Goal: Task Accomplishment & Management: Use online tool/utility

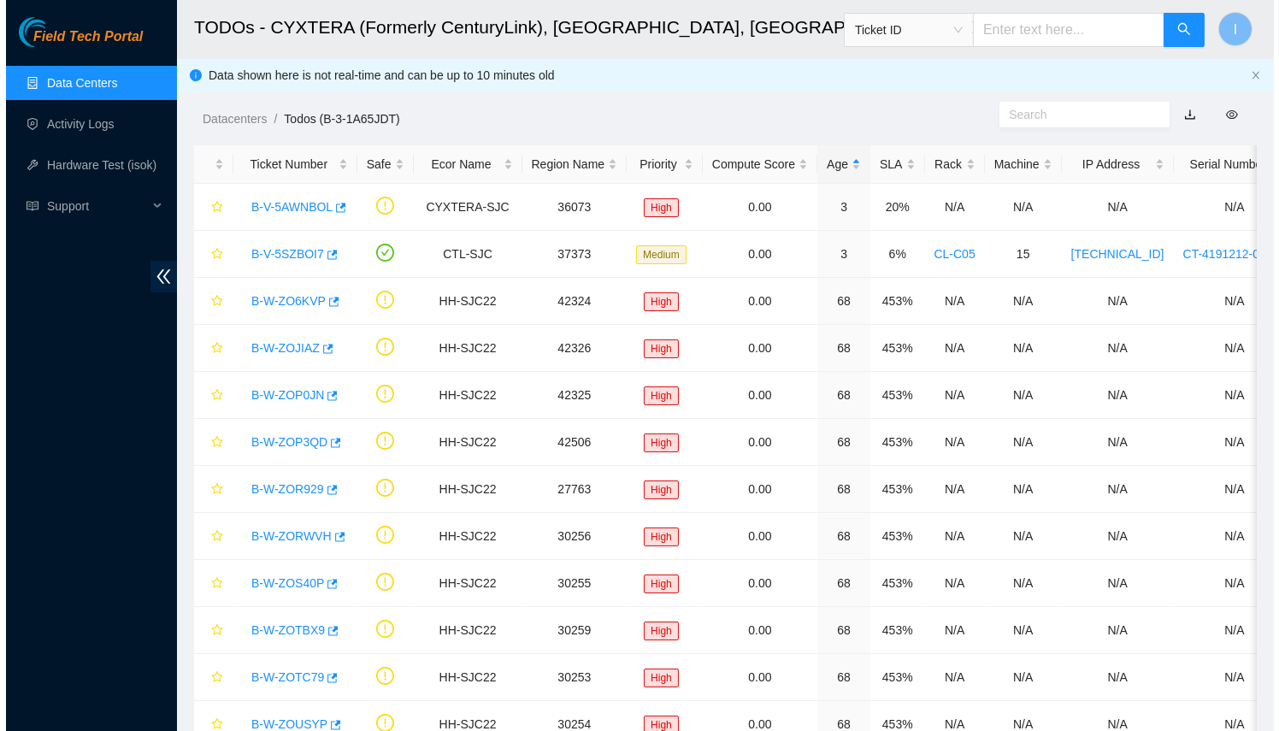
scroll to position [71, 0]
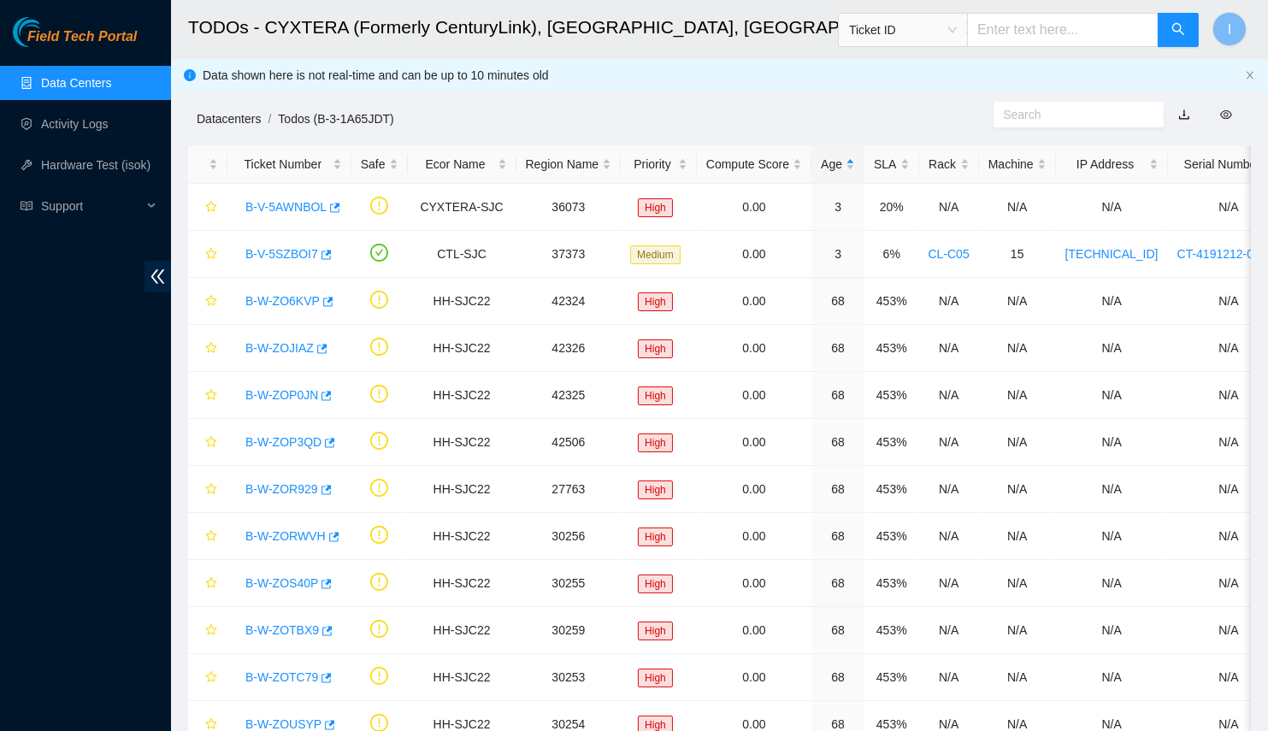
click at [225, 114] on link "Datacenters" at bounding box center [229, 119] width 64 height 14
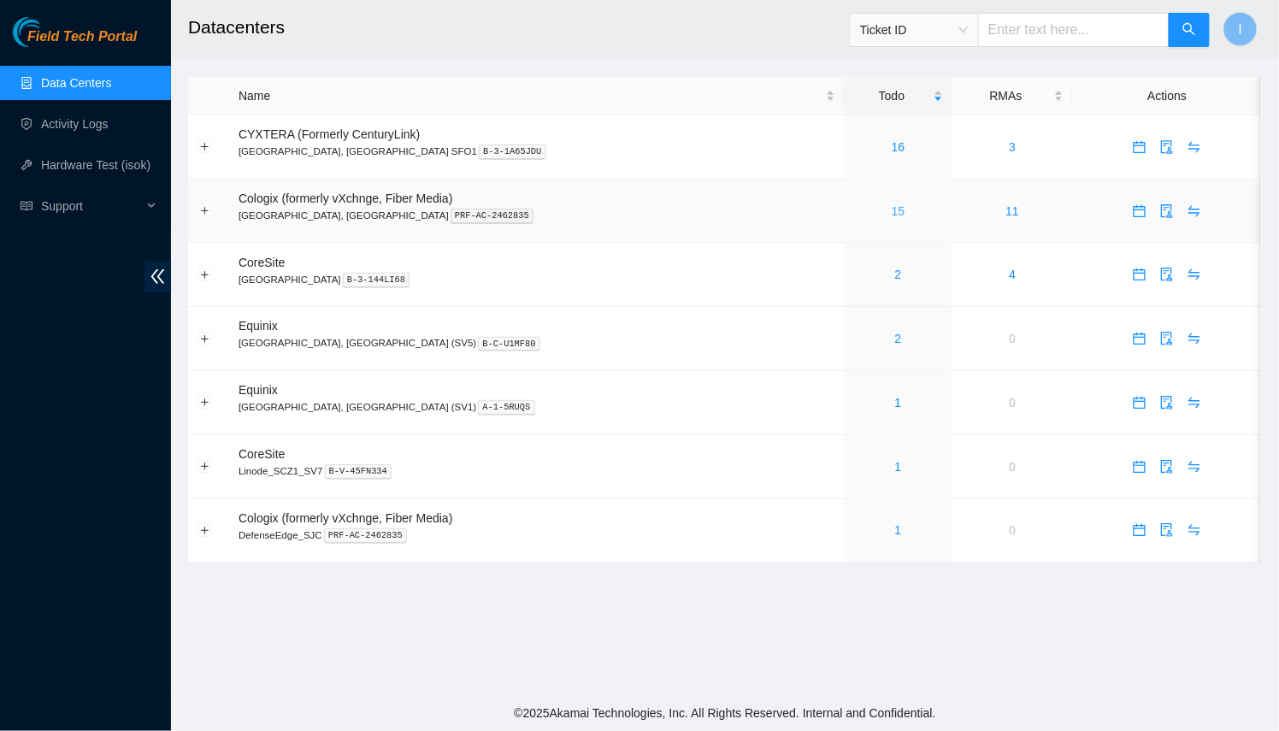
click at [892, 212] on link "15" at bounding box center [899, 211] width 14 height 14
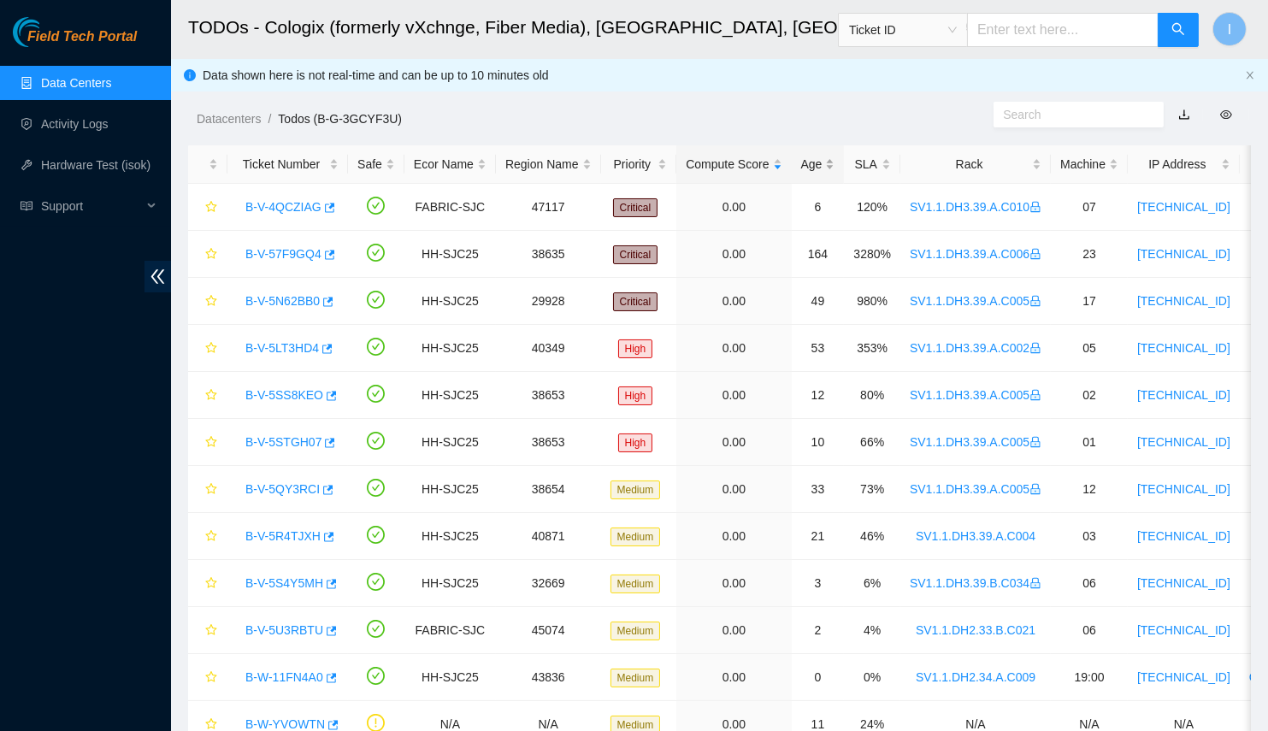
click at [813, 164] on div "Age" at bounding box center [818, 164] width 34 height 19
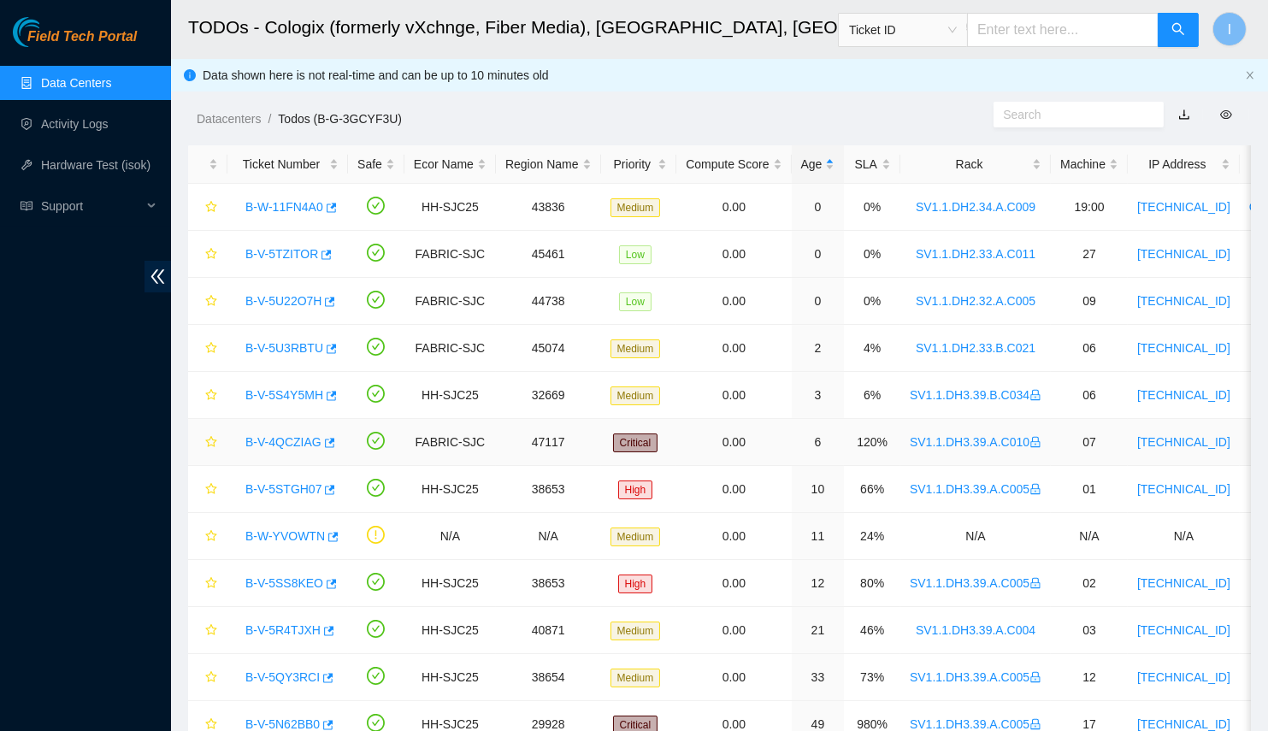
scroll to position [215, 0]
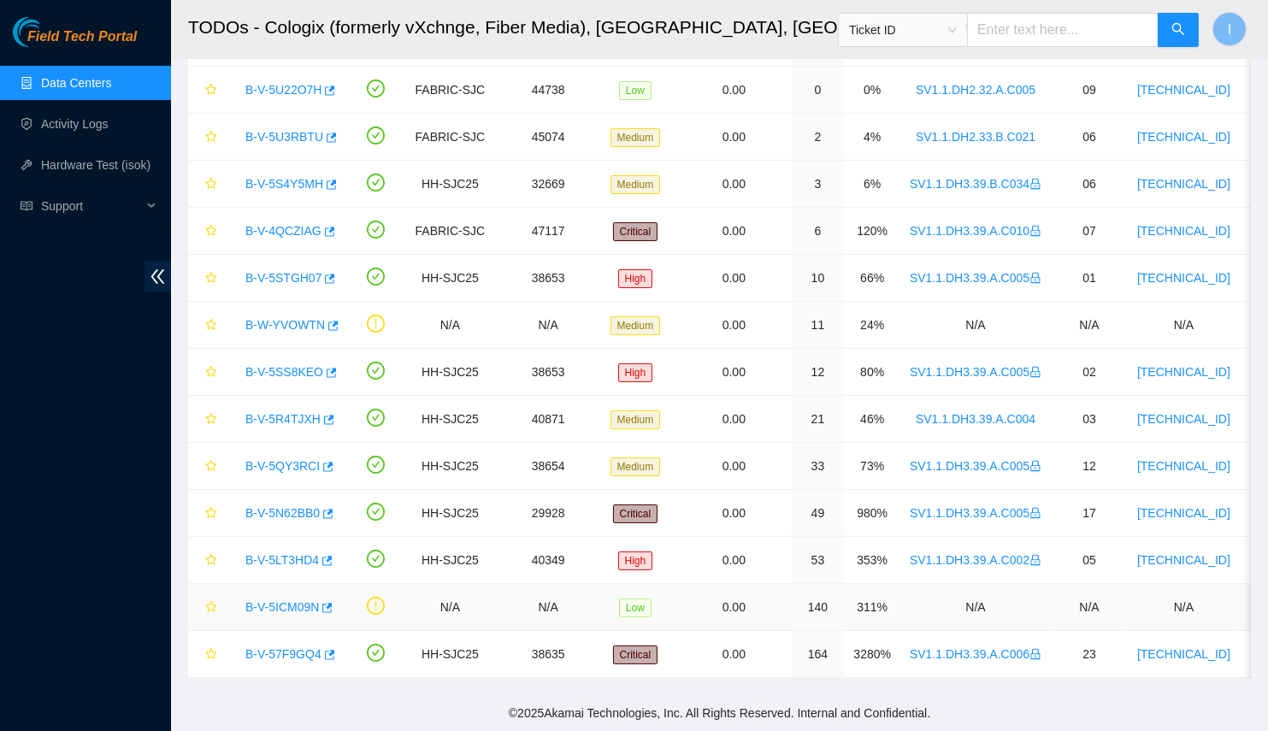
click at [276, 600] on link "B-V-5ICM09N" at bounding box center [282, 607] width 74 height 14
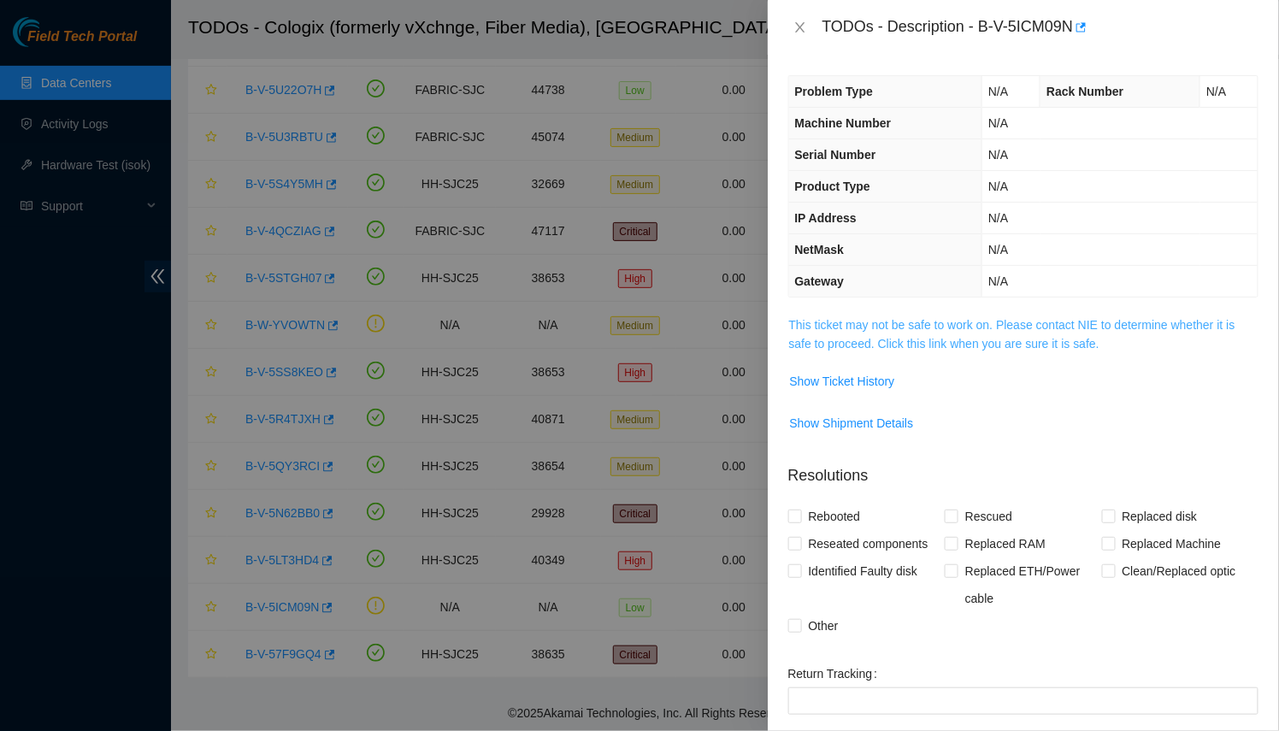
click at [874, 336] on link "This ticket may not be safe to work on. Please contact NIE to determine whether…" at bounding box center [1012, 334] width 446 height 32
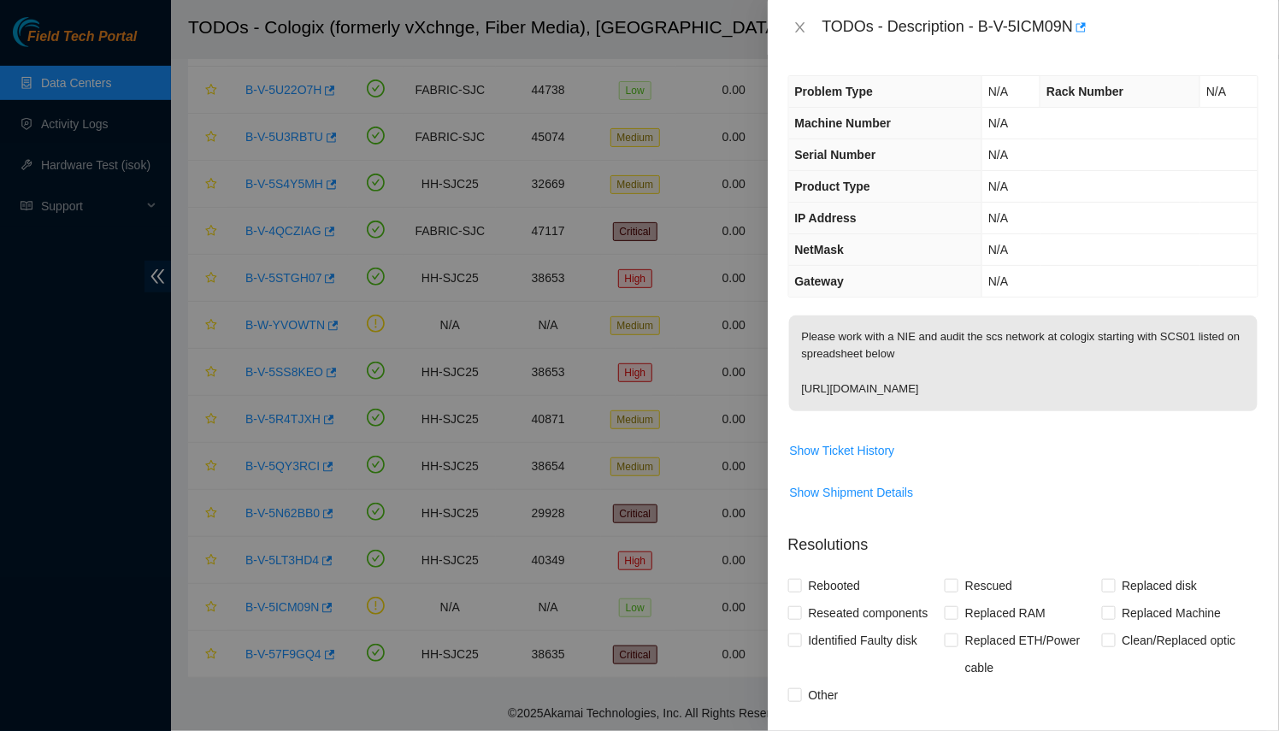
click at [391, 521] on div at bounding box center [639, 365] width 1279 height 731
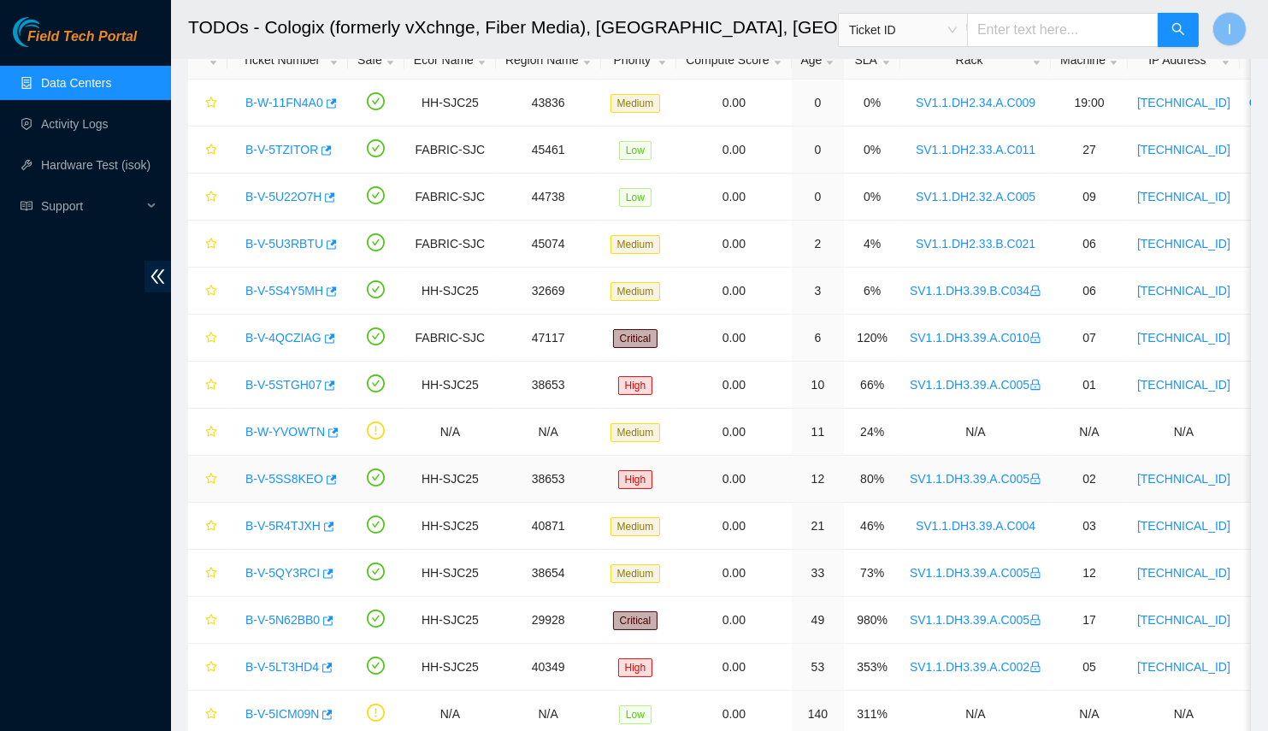
scroll to position [78, 0]
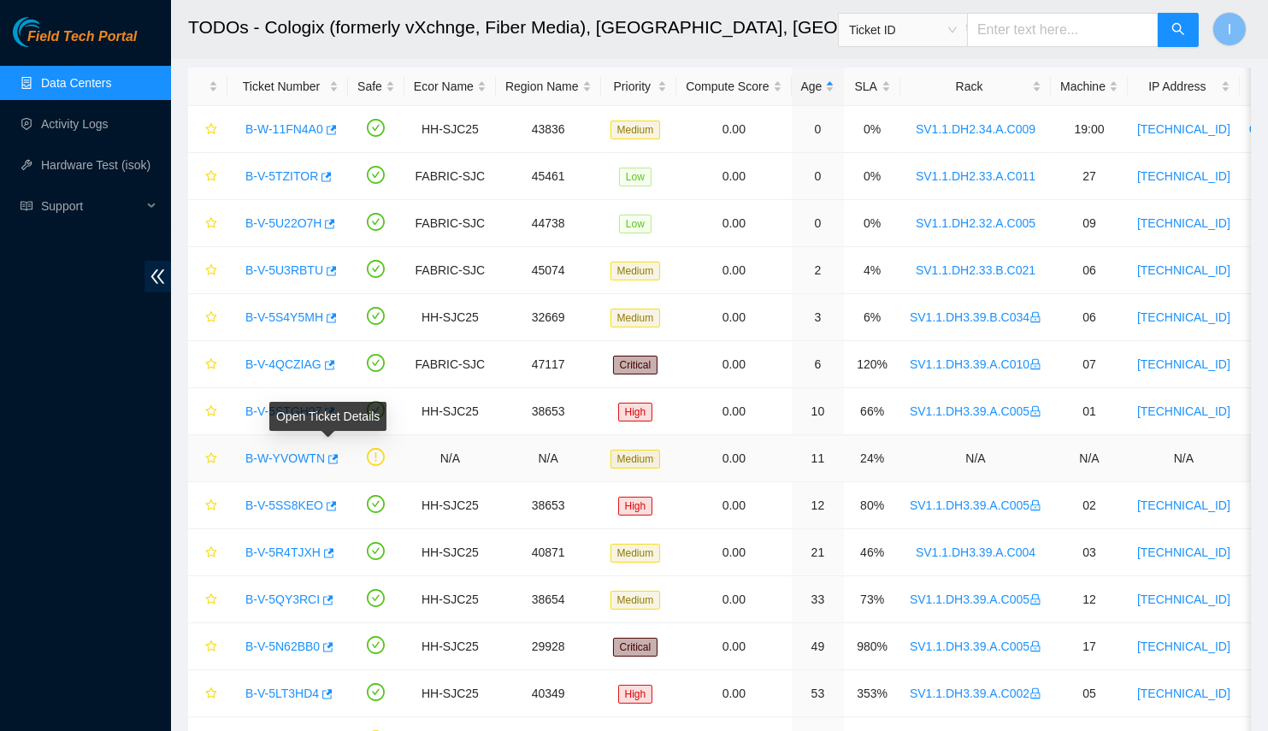
click at [305, 452] on link "B-W-YVOWTN" at bounding box center [285, 458] width 80 height 14
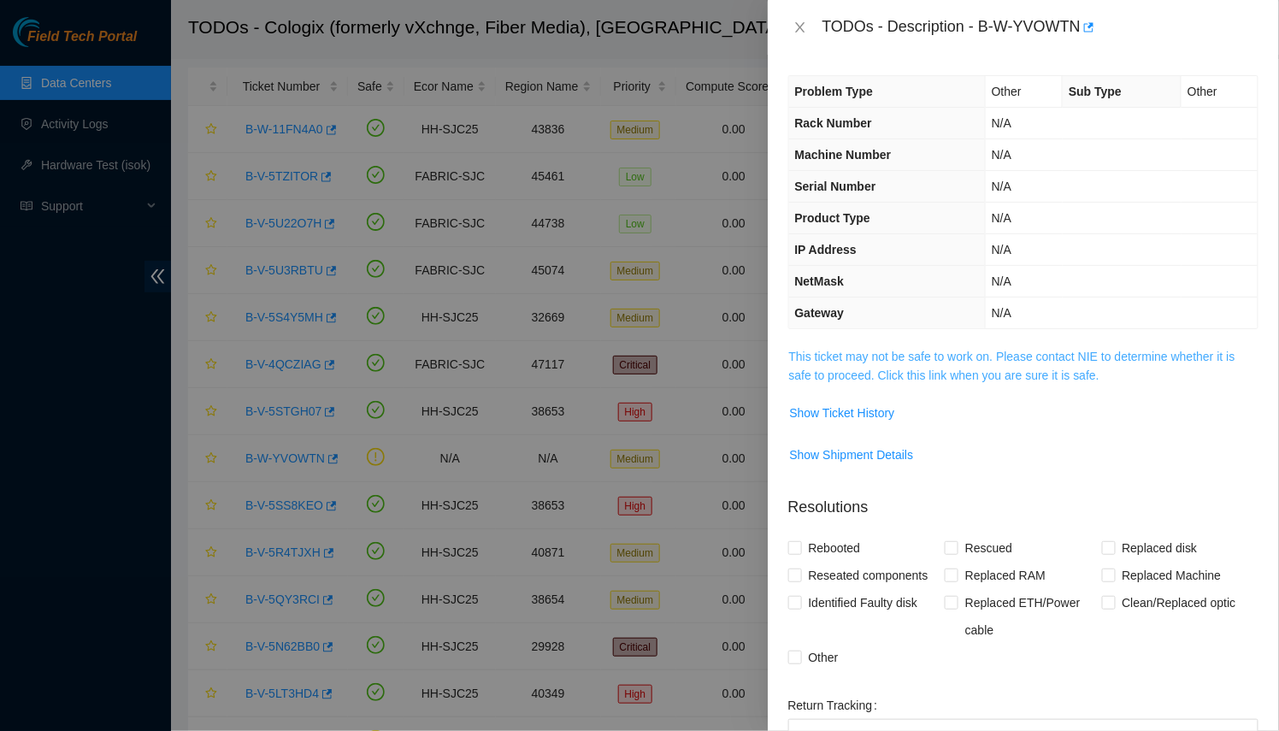
click at [875, 350] on link "This ticket may not be safe to work on. Please contact NIE to determine whether…" at bounding box center [1012, 366] width 446 height 32
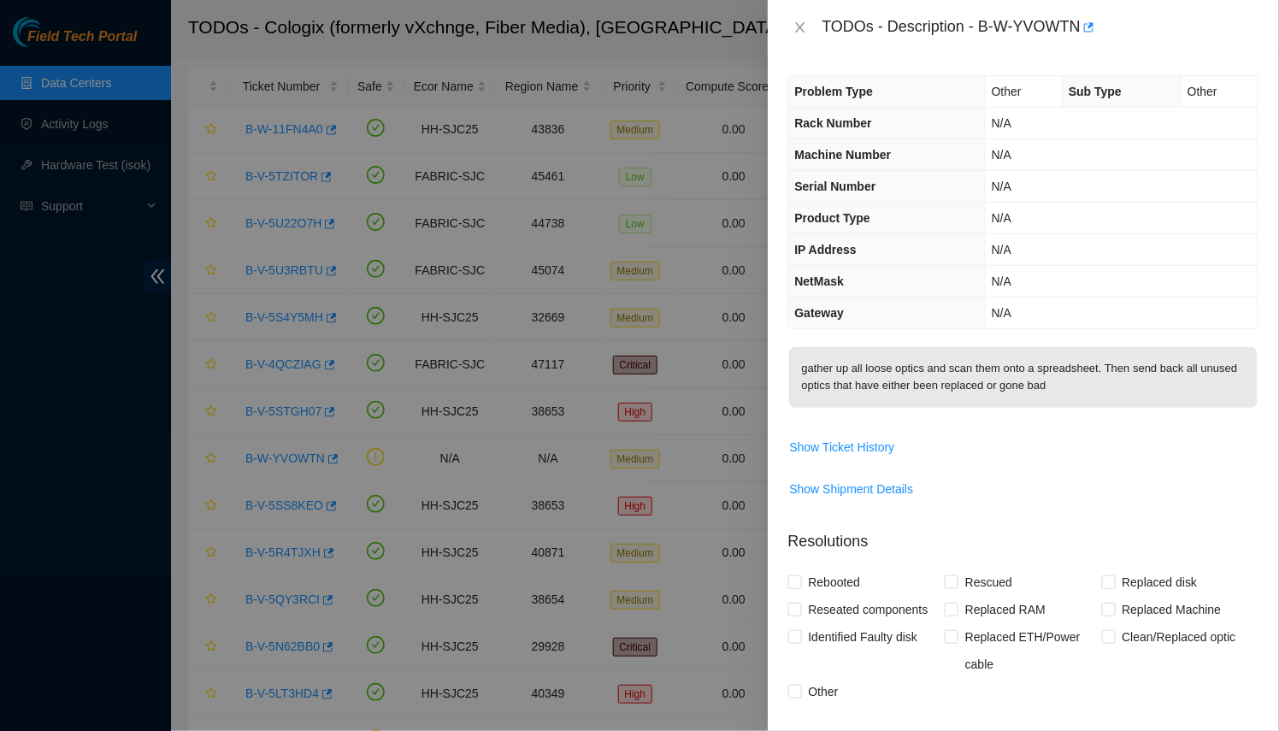
click at [648, 385] on div at bounding box center [639, 365] width 1279 height 731
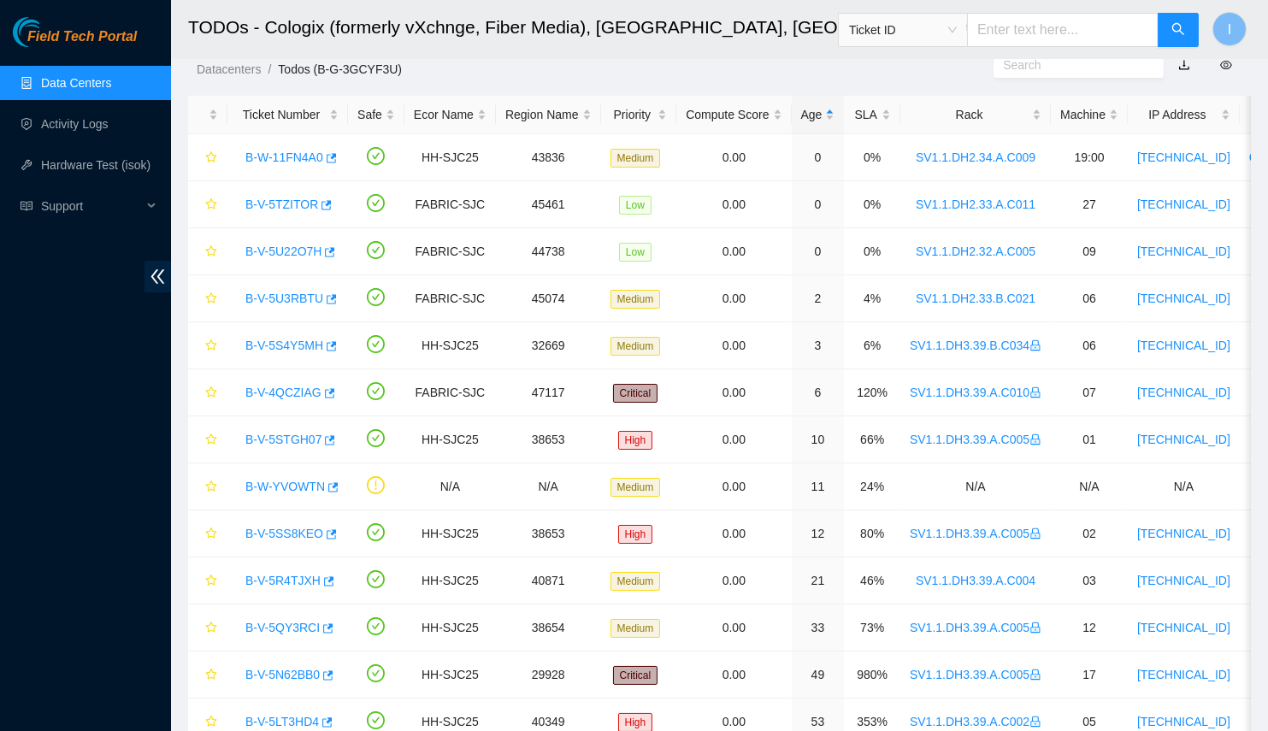
scroll to position [0, 0]
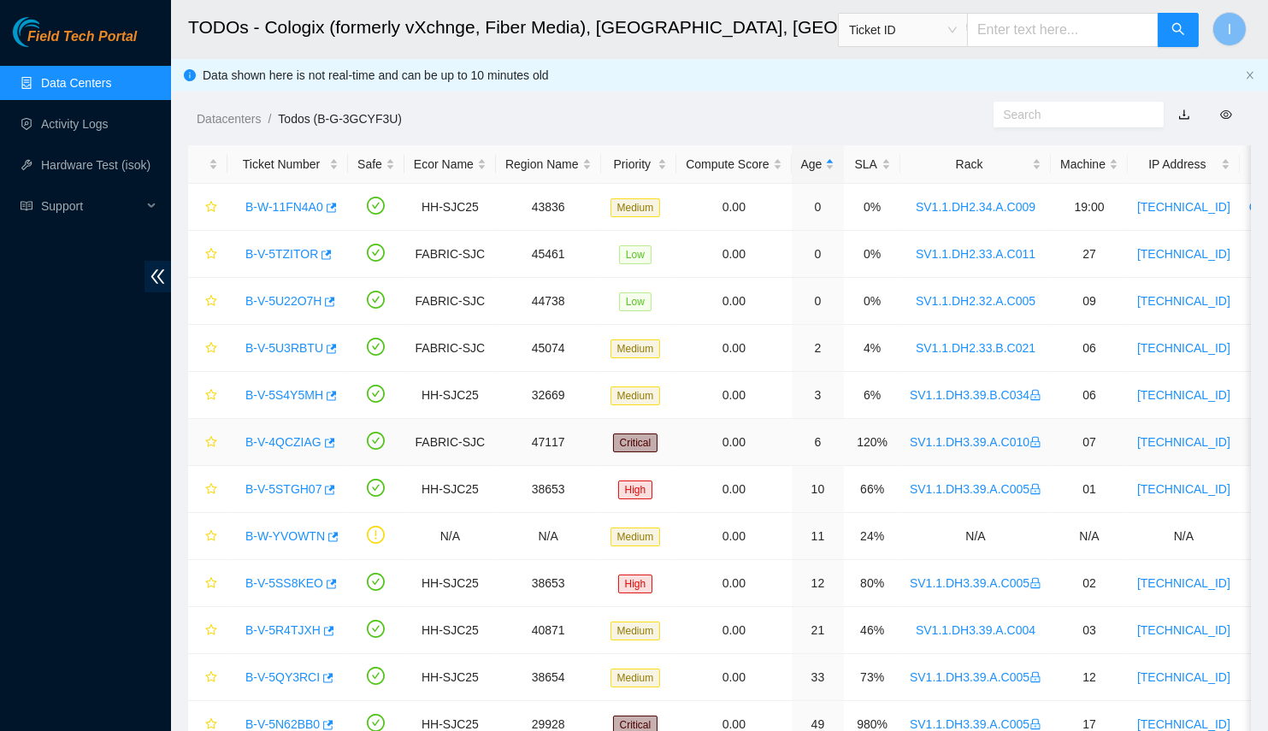
click at [286, 440] on link "B-V-4QCZIAG" at bounding box center [283, 442] width 76 height 14
click at [288, 393] on link "B-V-5S4Y5MH" at bounding box center [284, 395] width 78 height 14
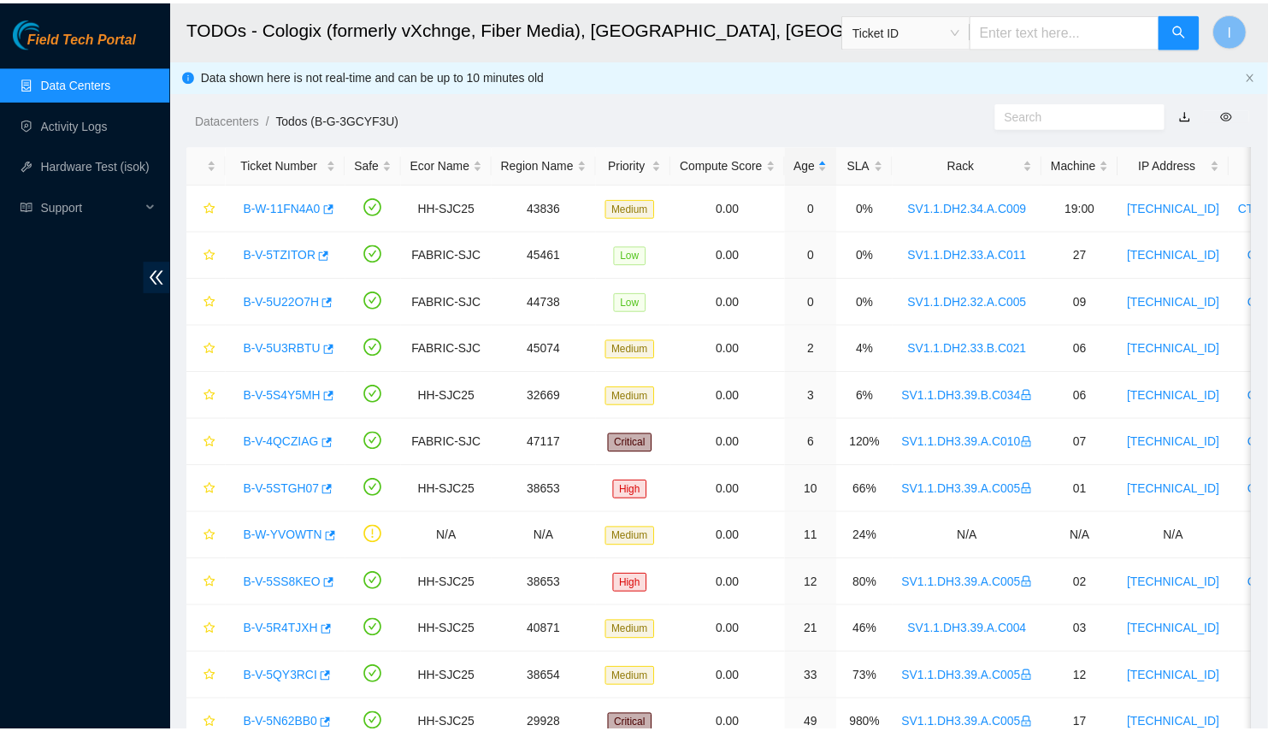
scroll to position [17, 0]
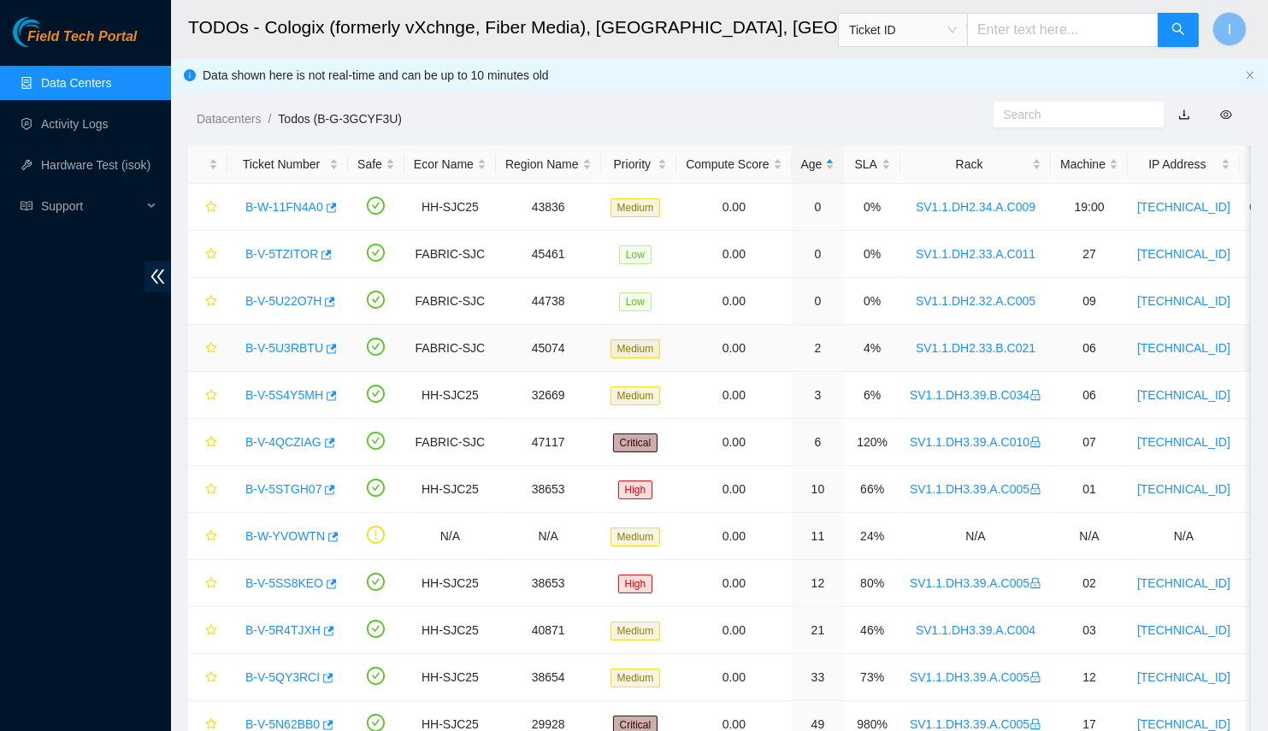
click at [227, 330] on td "B-V-5U3RBTU" at bounding box center [287, 348] width 121 height 47
click at [253, 337] on div "B-V-5U3RBTU" at bounding box center [288, 347] width 102 height 27
click at [254, 345] on link "B-V-5U3RBTU" at bounding box center [284, 348] width 78 height 14
click at [252, 302] on link "B-V-5U22O7H" at bounding box center [283, 301] width 76 height 14
click at [277, 252] on link "B-V-5TZITOR" at bounding box center [281, 254] width 73 height 14
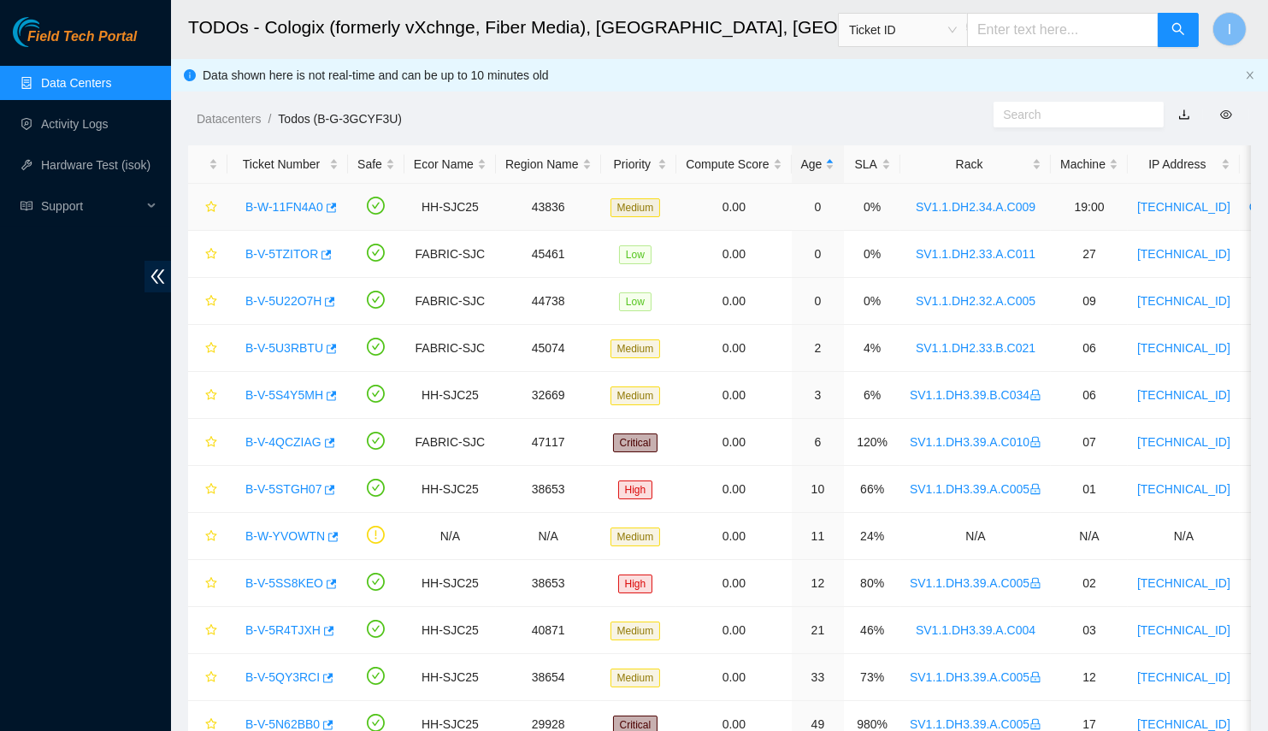
click at [281, 211] on link "B-W-11FN4A0" at bounding box center [284, 207] width 78 height 14
click at [265, 346] on link "B-V-5U3RBTU" at bounding box center [284, 348] width 78 height 14
click at [276, 297] on link "B-V-5U22O7H" at bounding box center [283, 301] width 76 height 14
click at [268, 256] on link "B-V-5TZITOR" at bounding box center [281, 254] width 73 height 14
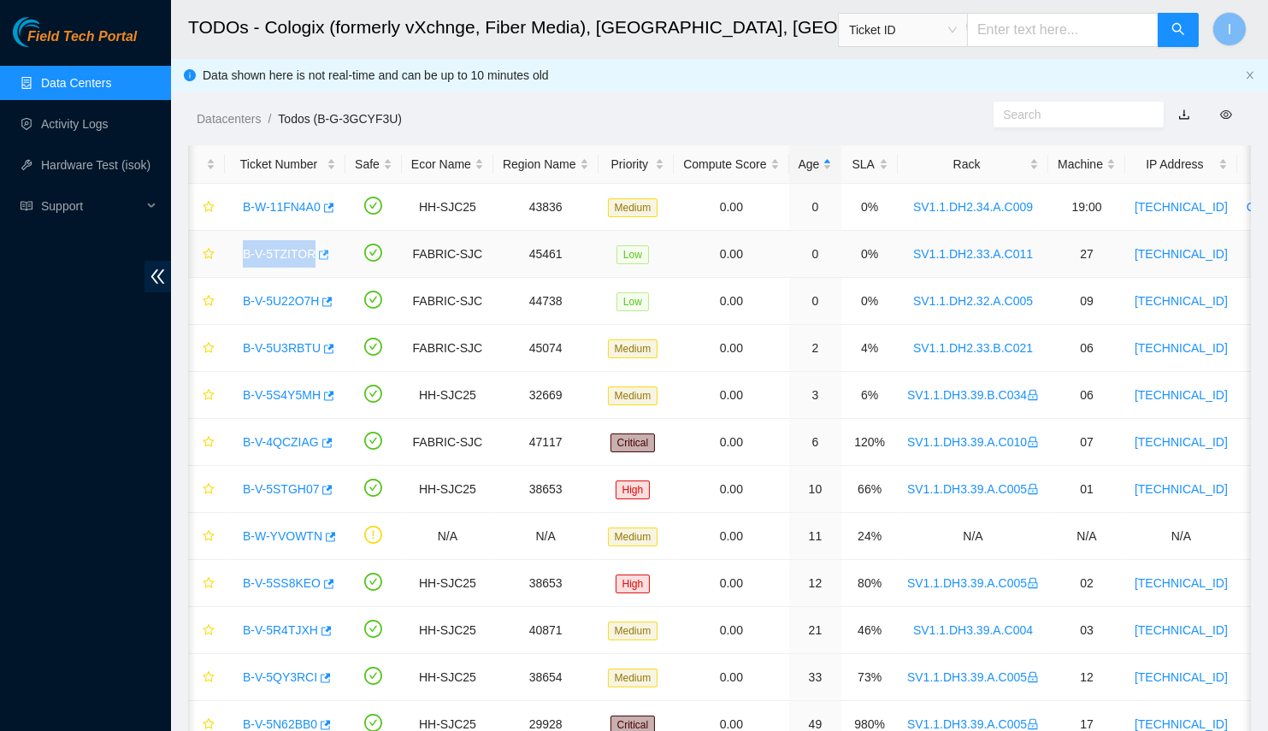
drag, startPoint x: 229, startPoint y: 250, endPoint x: 318, endPoint y: 260, distance: 89.5
click at [318, 260] on td "B-V-5TZITOR" at bounding box center [285, 254] width 121 height 47
copy tr "B-V-5TZITOR"
click at [282, 255] on link "B-V-5TZITOR" at bounding box center [279, 254] width 73 height 14
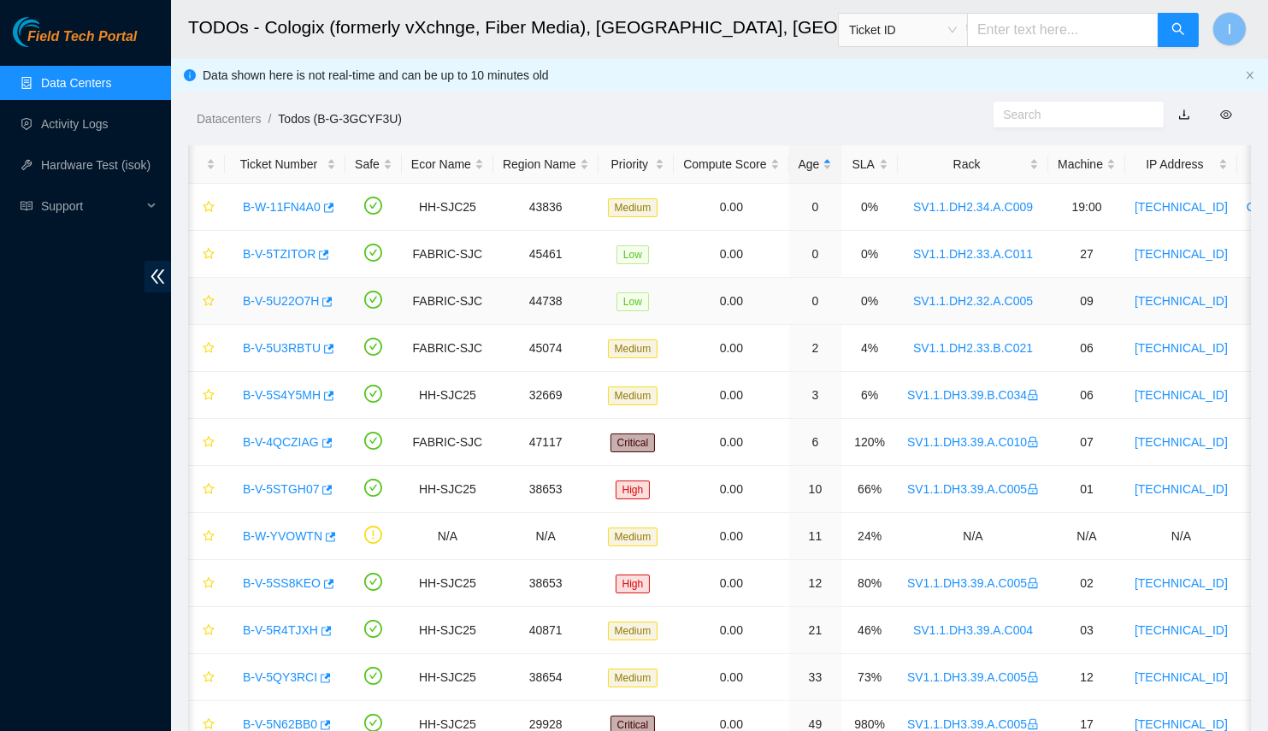
click at [282, 301] on body "Field Tech Portal Data Centers Activity Logs Hardware Test (isok) Support TODOs…" at bounding box center [634, 365] width 1268 height 731
click at [282, 301] on link "B-V-5U22O7H" at bounding box center [281, 301] width 76 height 14
drag, startPoint x: 227, startPoint y: 249, endPoint x: 316, endPoint y: 257, distance: 89.3
click at [316, 257] on td "B-V-5TZITOR" at bounding box center [285, 254] width 121 height 47
copy tr "B-V-5TZITOR"
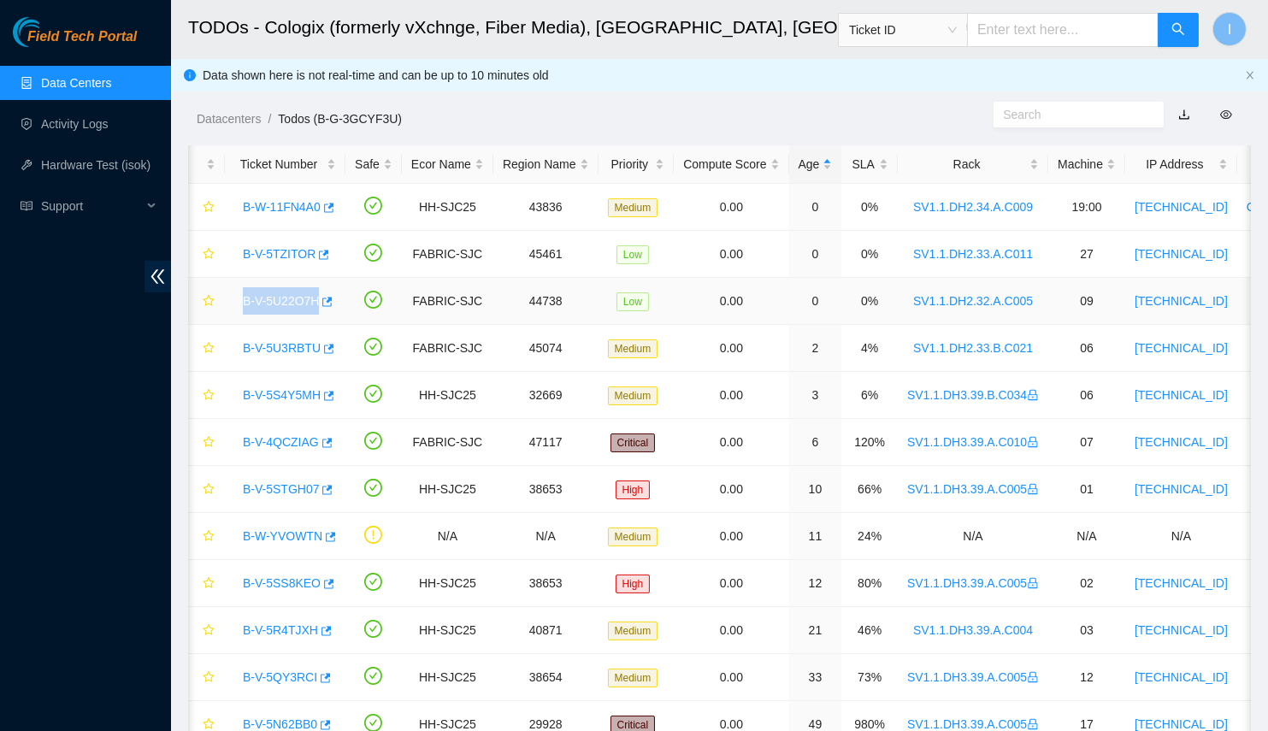
drag, startPoint x: 227, startPoint y: 303, endPoint x: 345, endPoint y: 313, distance: 118.5
click at [345, 313] on tr "B-V-5U22O7H FABRIC-SJC 44738 Low 0.00 0 0% SV1.1.DH2.32.A.C005 09 23.67.78.204 …" at bounding box center [1022, 301] width 1672 height 47
copy tr "B-V-5U22O7H"
click at [282, 346] on link "B-V-5U3RBTU" at bounding box center [282, 348] width 78 height 14
click at [329, 343] on div "B-V-5U3RBTU" at bounding box center [285, 347] width 102 height 27
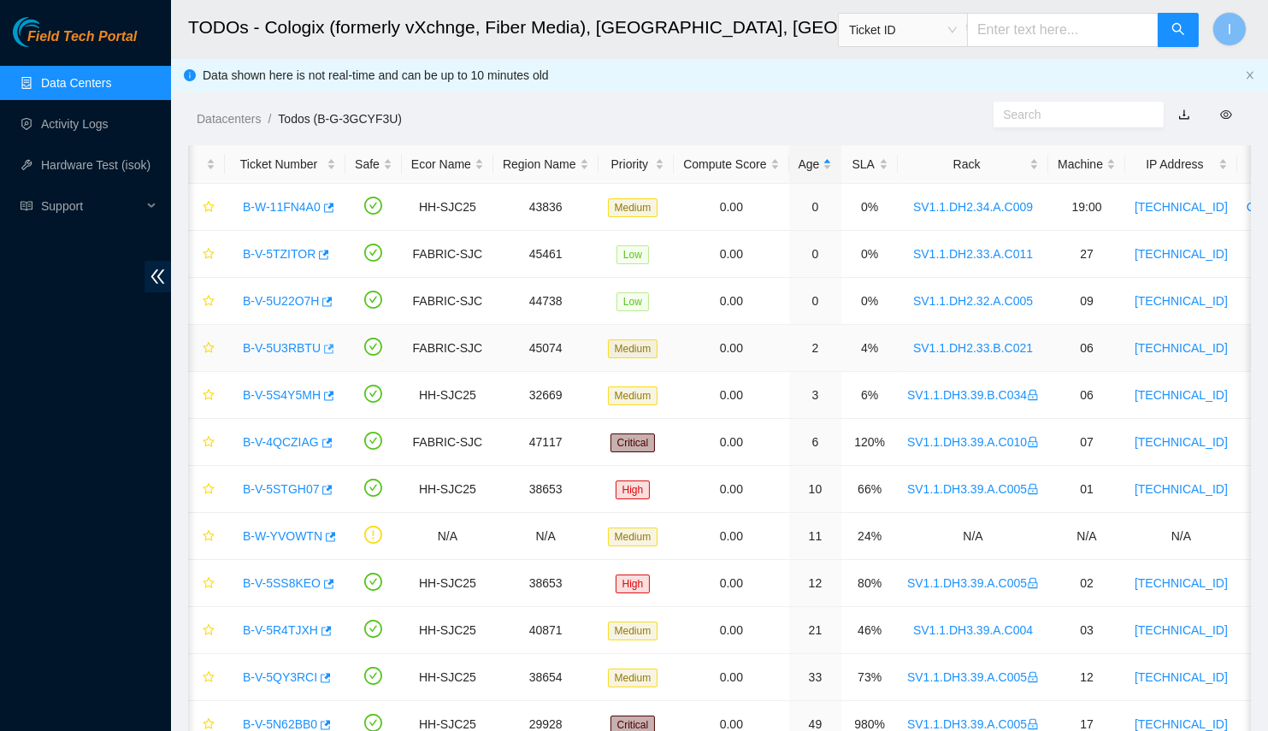
click at [324, 344] on icon "button" at bounding box center [329, 348] width 10 height 9
click at [331, 300] on td "B-V-5U22O7H" at bounding box center [285, 301] width 121 height 47
click at [320, 296] on icon "button" at bounding box center [326, 302] width 12 height 12
click at [326, 246] on div "B-V-5TZITOR" at bounding box center [285, 253] width 102 height 27
click at [319, 254] on icon "button" at bounding box center [324, 254] width 10 height 9
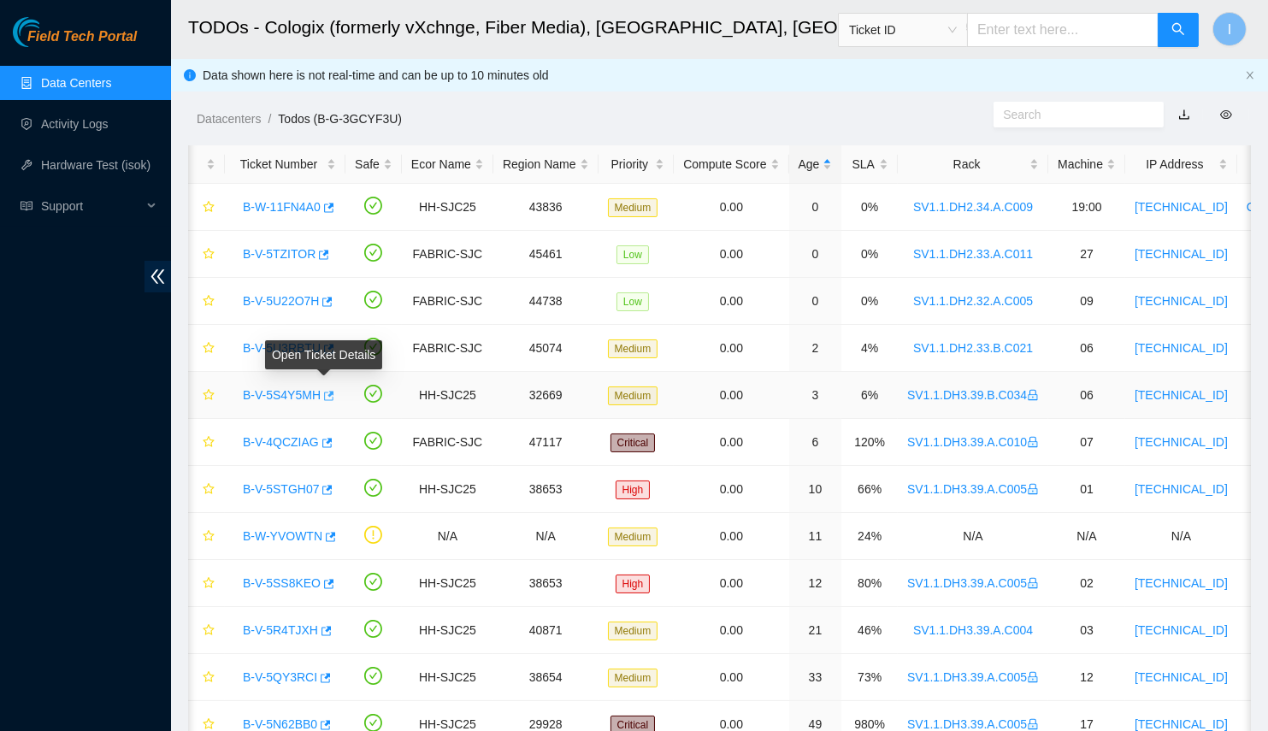
click at [327, 391] on icon "button" at bounding box center [329, 395] width 10 height 9
click at [279, 344] on link "B-V-5U3RBTU" at bounding box center [282, 348] width 78 height 14
click at [324, 345] on icon "button" at bounding box center [329, 348] width 10 height 9
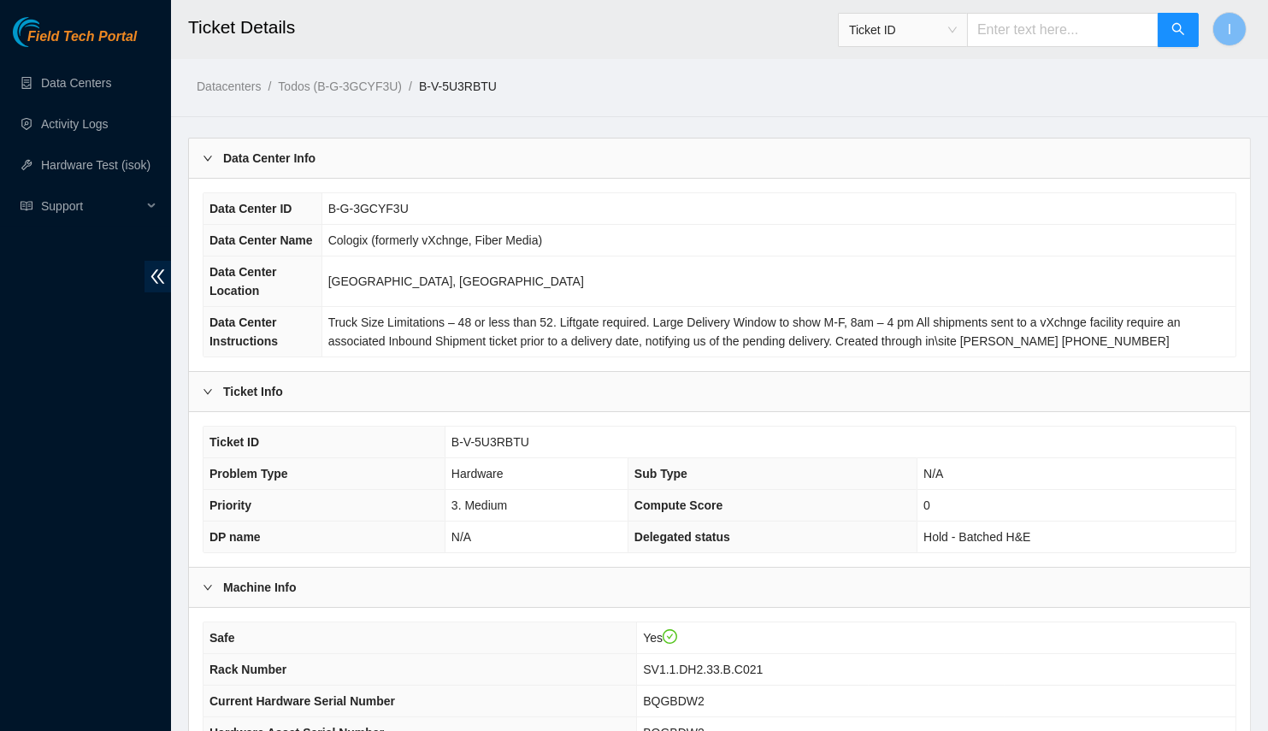
click at [351, 166] on div "Data Center Info" at bounding box center [719, 158] width 1061 height 39
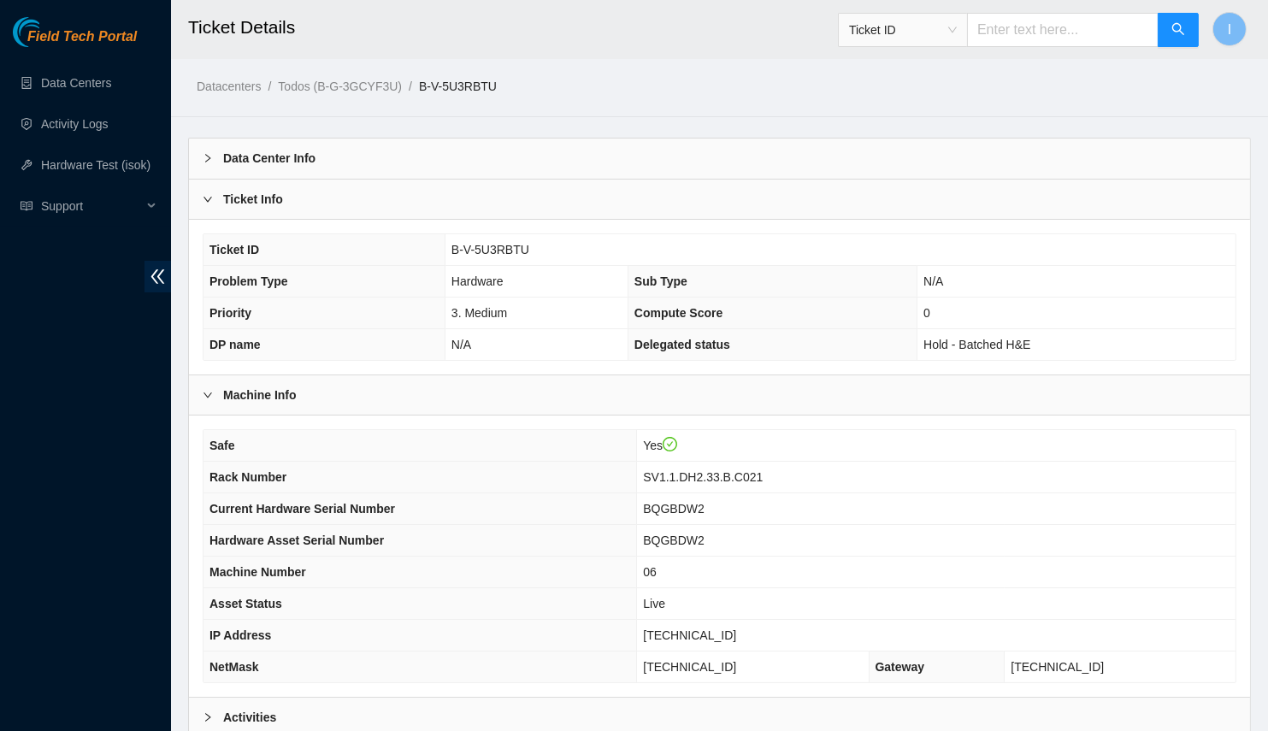
scroll to position [168, 0]
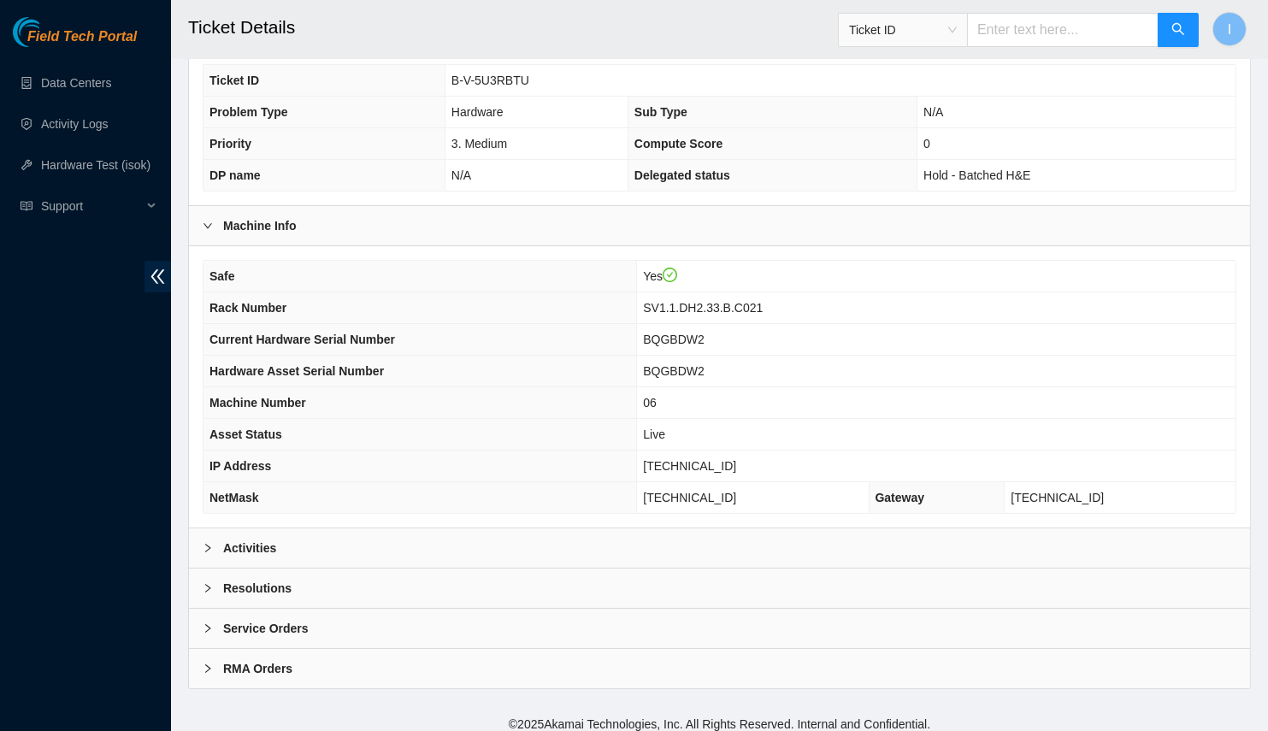
click at [295, 544] on div "Activities" at bounding box center [719, 547] width 1061 height 39
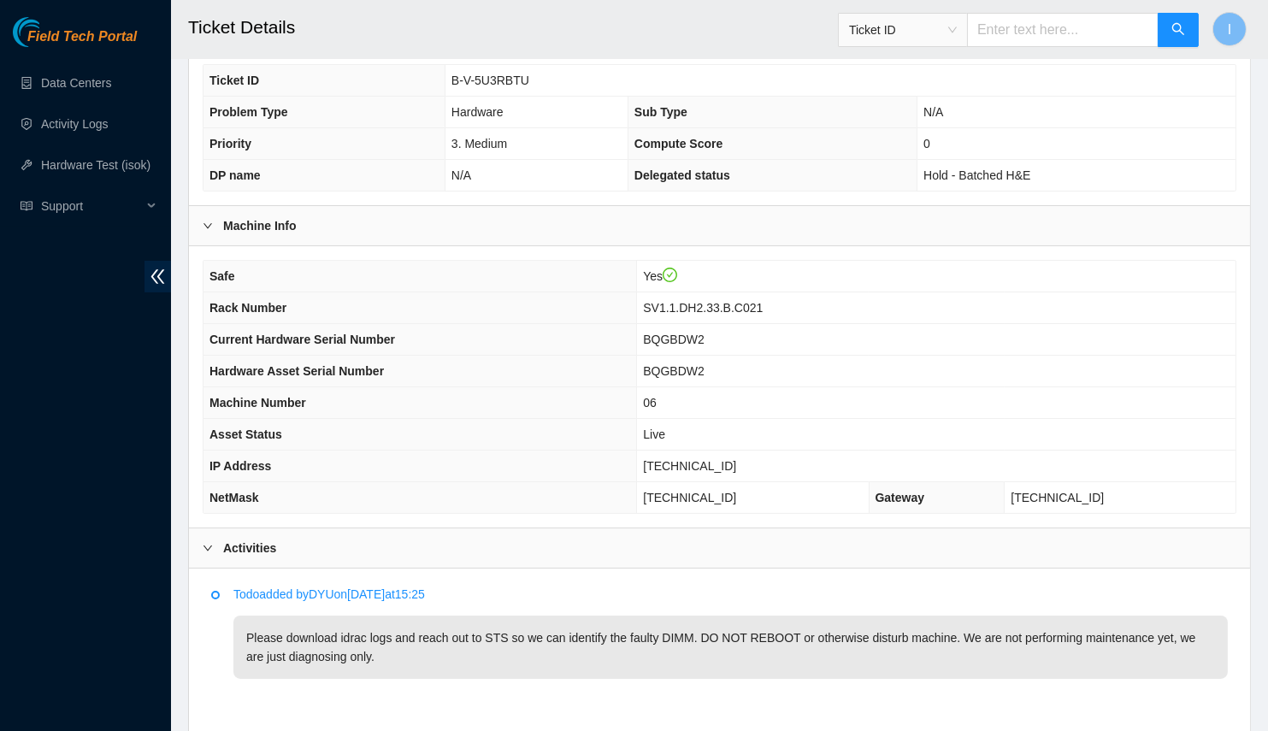
scroll to position [336, 0]
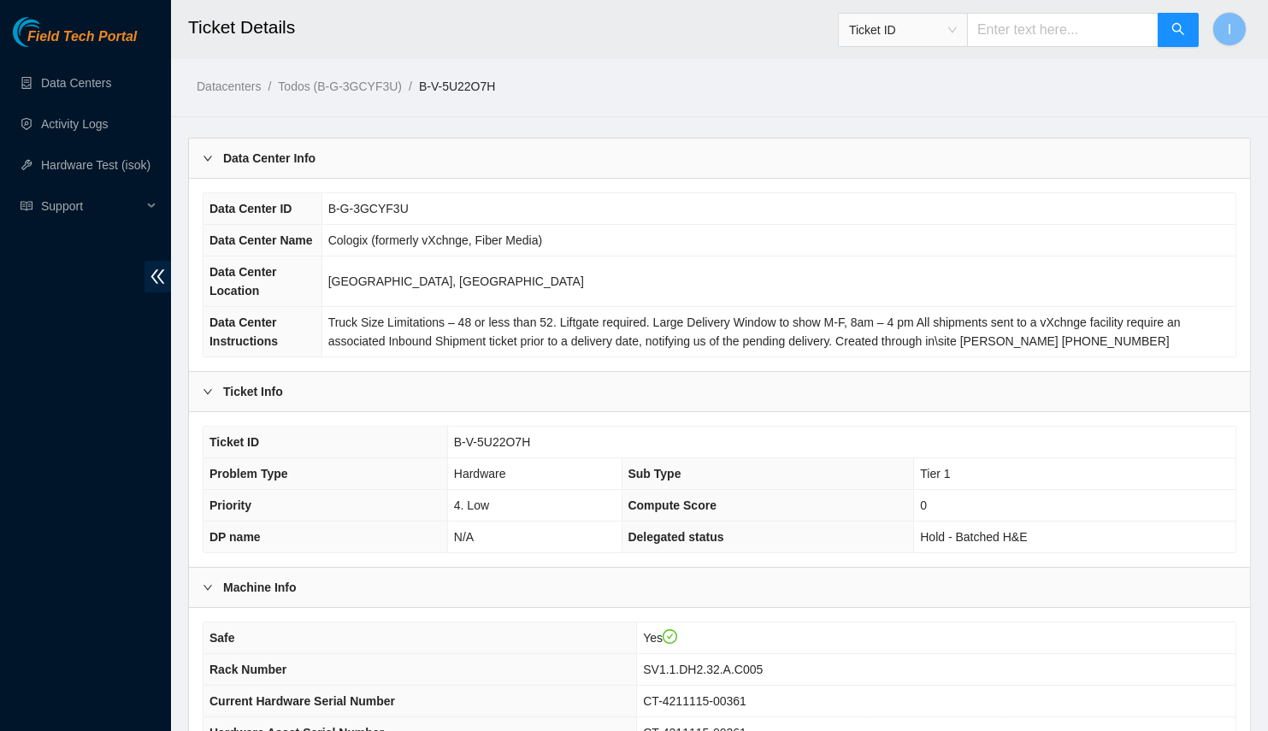
click at [235, 155] on b "Data Center Info" at bounding box center [269, 158] width 92 height 19
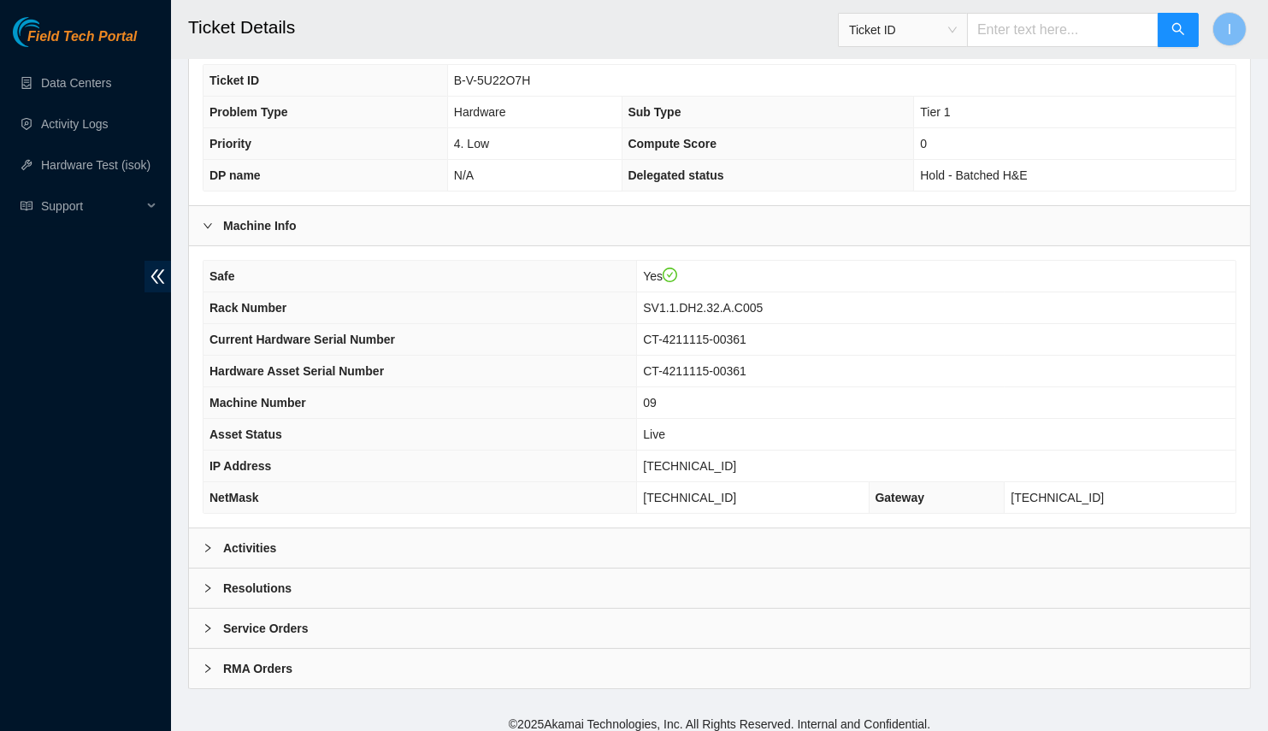
click at [297, 544] on div "Activities" at bounding box center [719, 547] width 1061 height 39
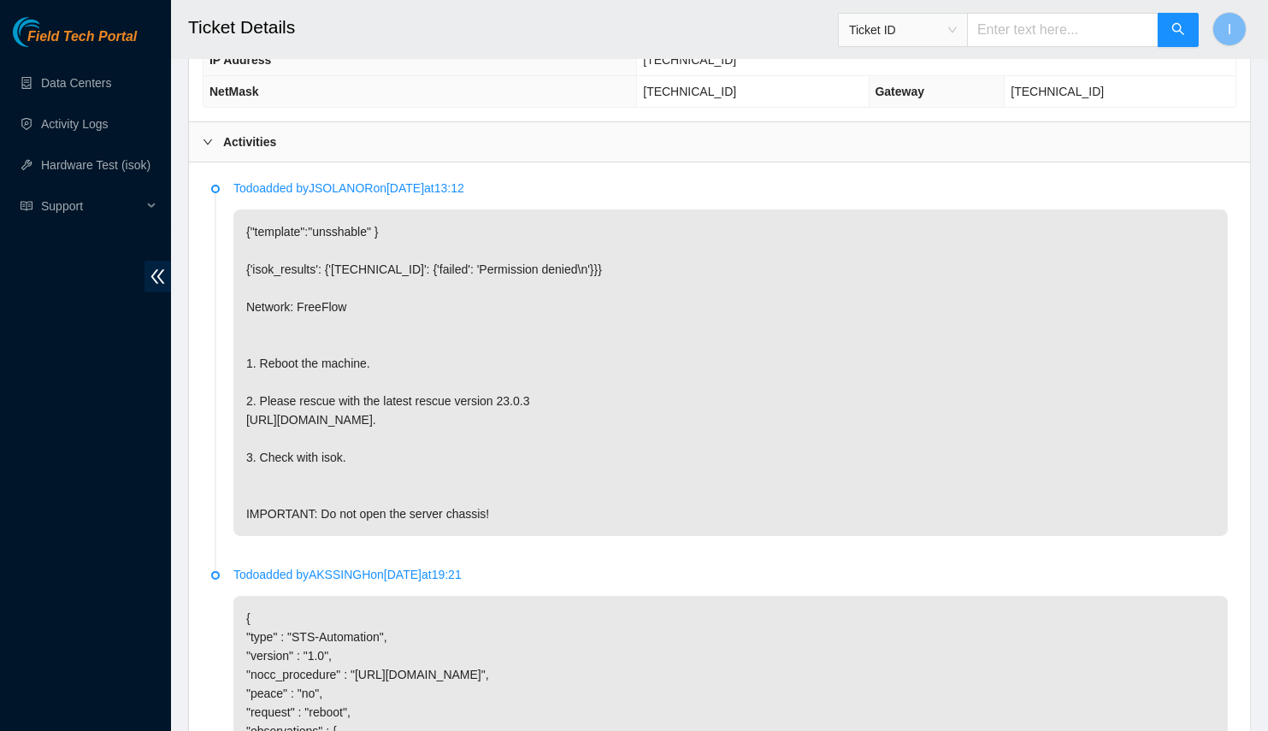
scroll to position [572, 0]
click at [589, 328] on p "{"template":"unsshable" } {'isok_results': {'23.67.78.204': {'failed': 'Permiss…" at bounding box center [730, 375] width 994 height 327
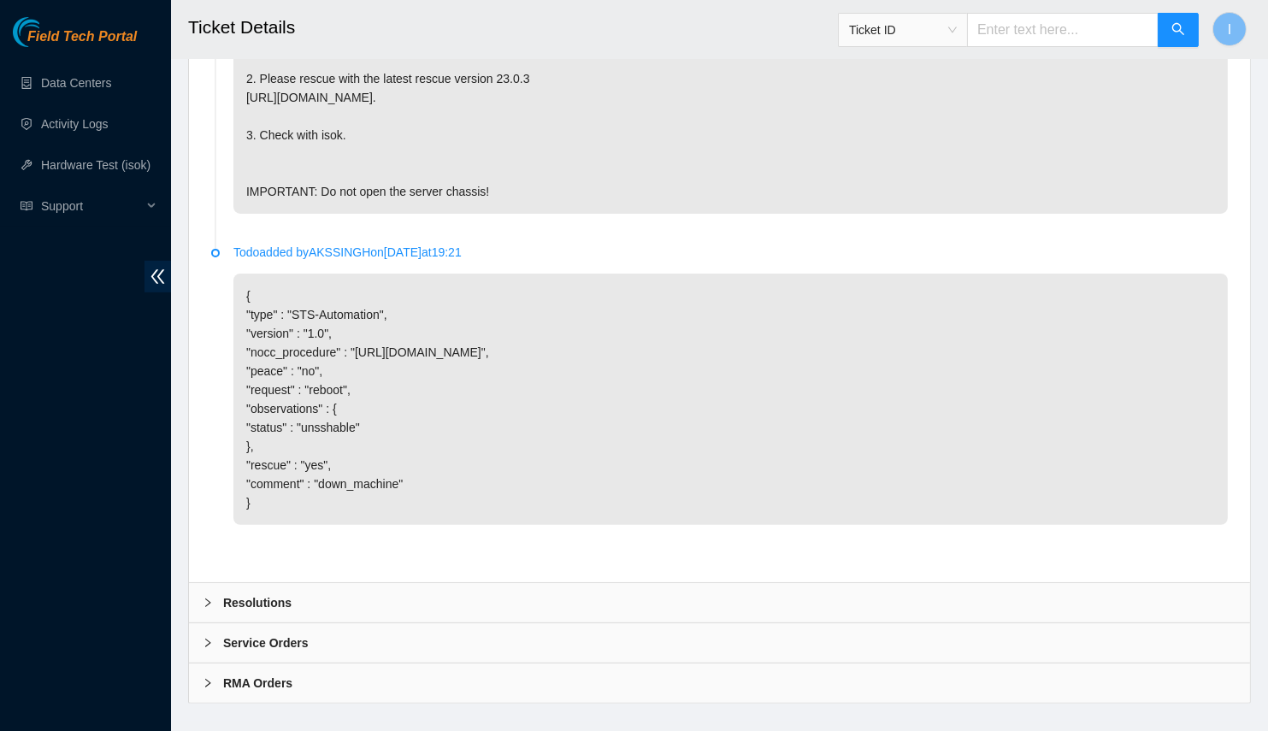
scroll to position [948, 0]
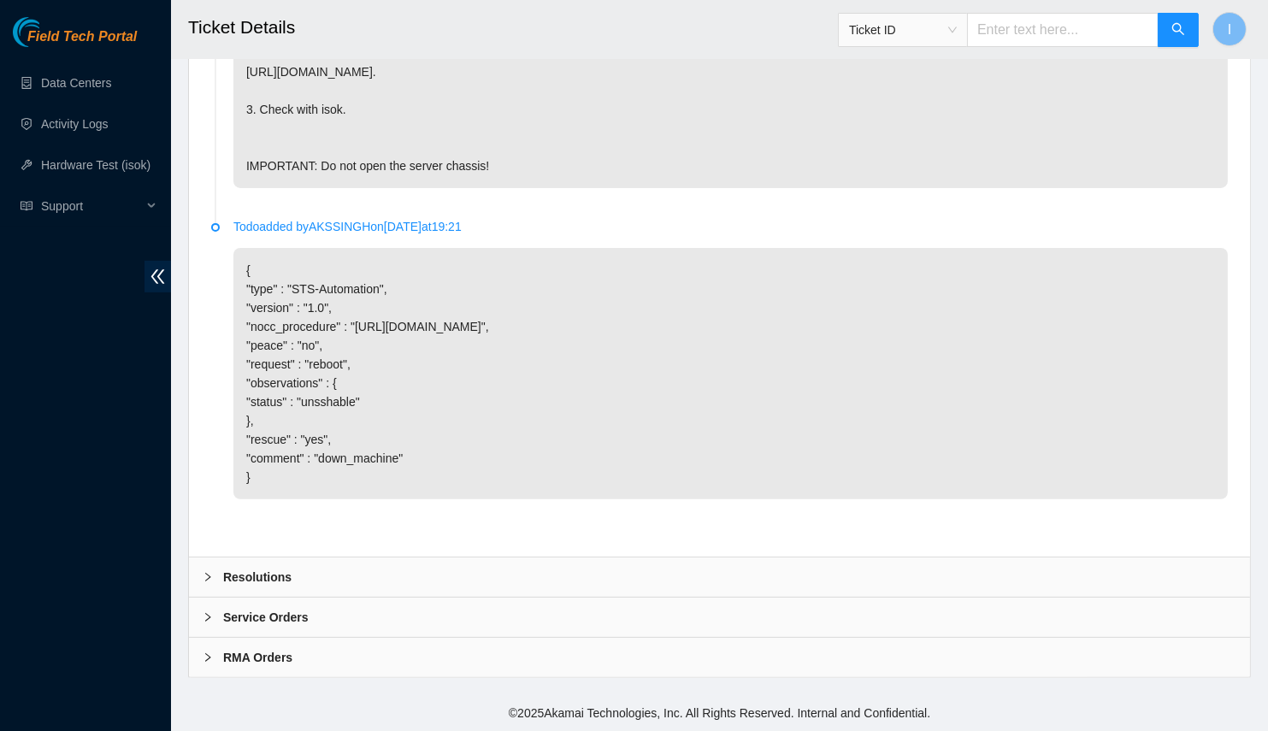
click at [385, 558] on div "Resolutions" at bounding box center [719, 577] width 1061 height 39
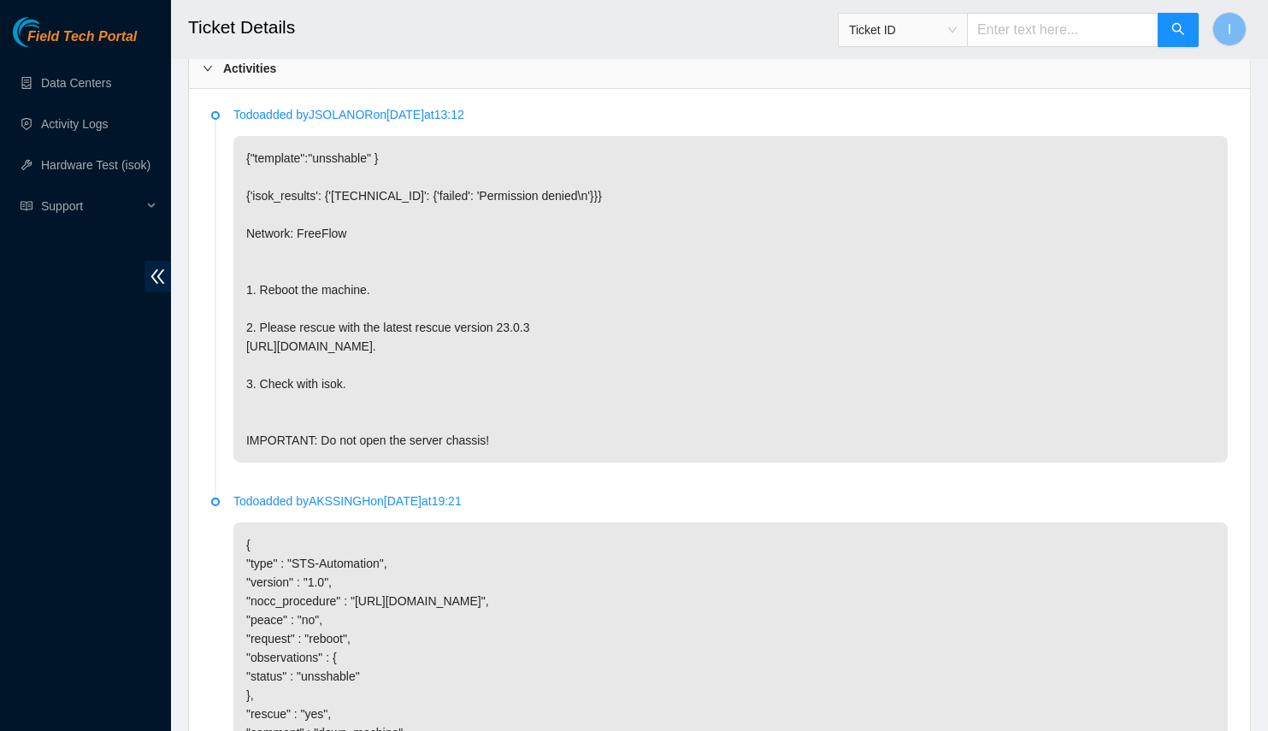
scroll to position [649, 0]
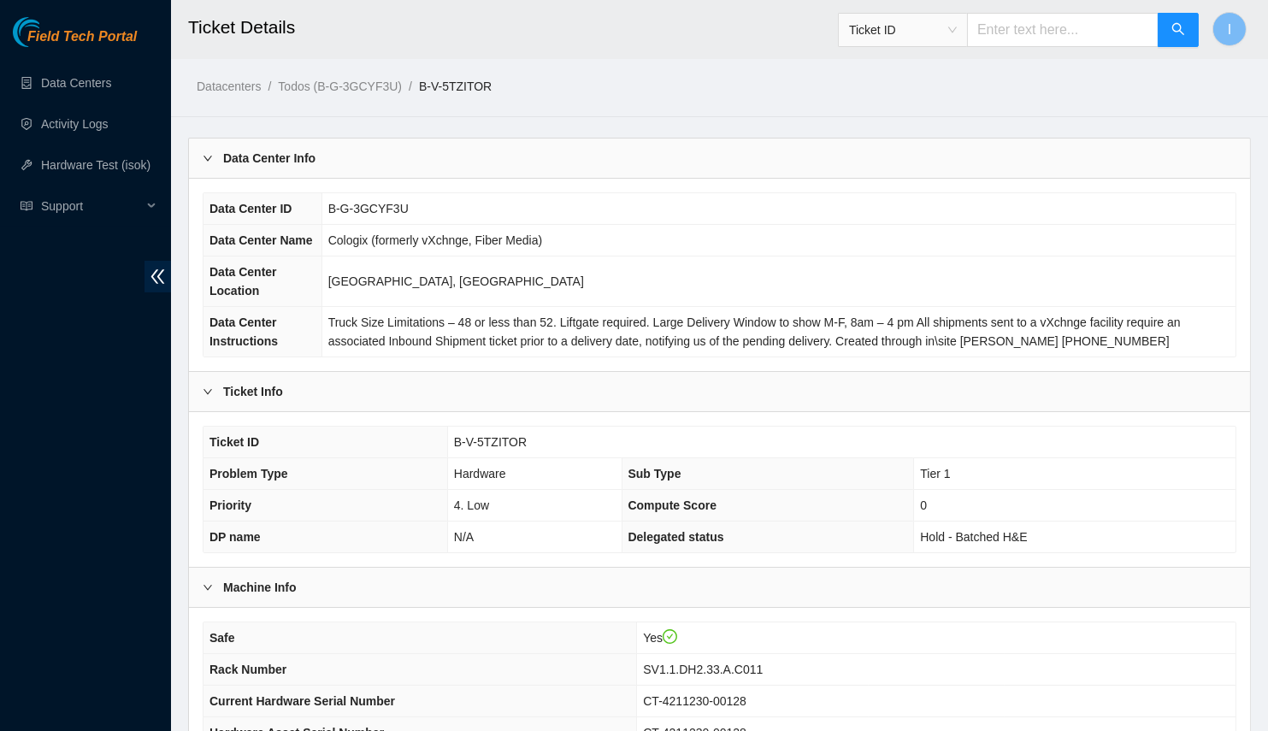
click at [406, 146] on div "Data Center Info" at bounding box center [719, 158] width 1061 height 39
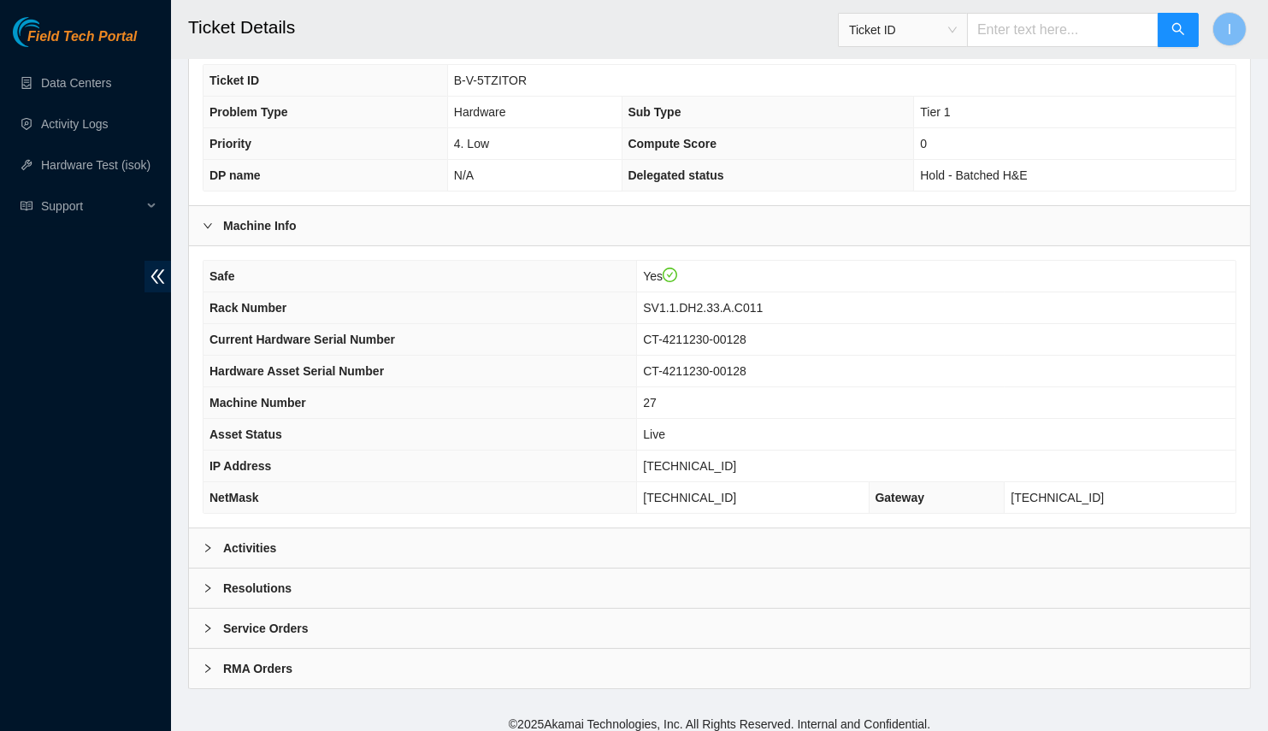
click at [287, 528] on div "Activities" at bounding box center [719, 547] width 1061 height 39
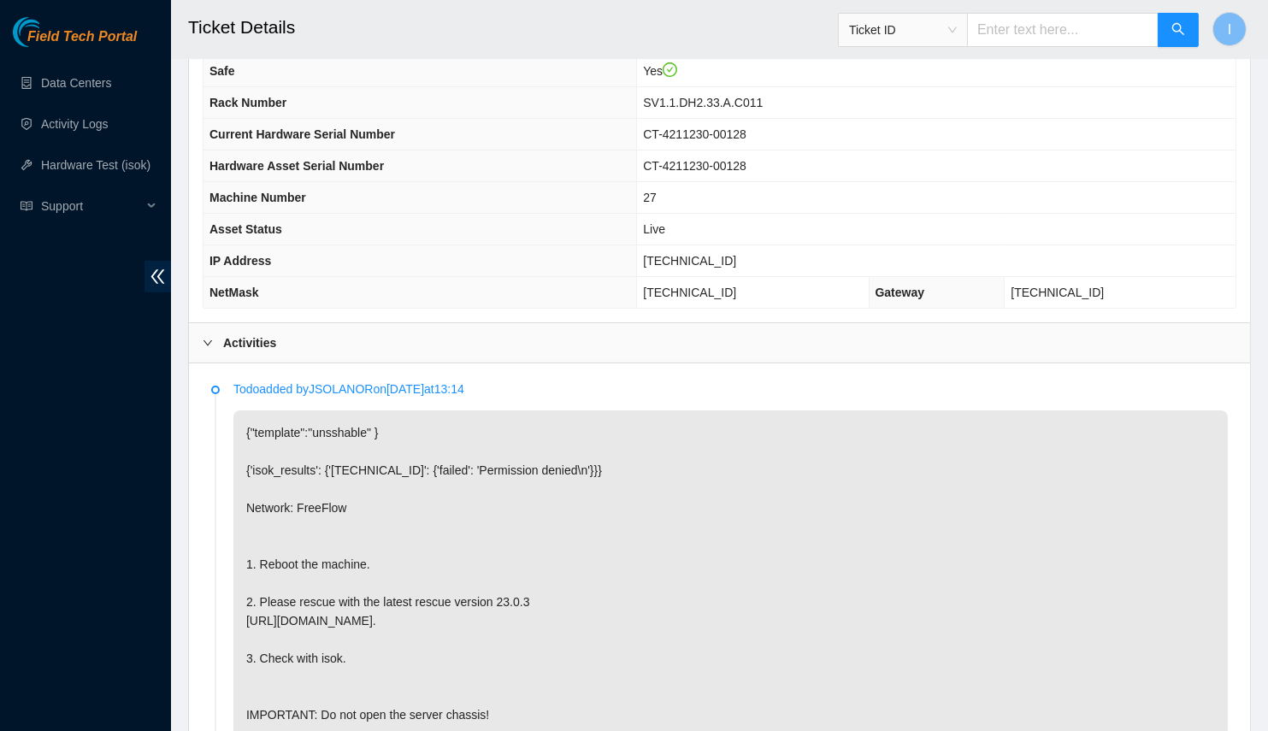
scroll to position [372, 0]
click at [726, 256] on span "23.213.178.160" at bounding box center [689, 263] width 93 height 14
copy span "23.213.178.160"
click at [698, 289] on span "255.255.255.192" at bounding box center [689, 294] width 93 height 14
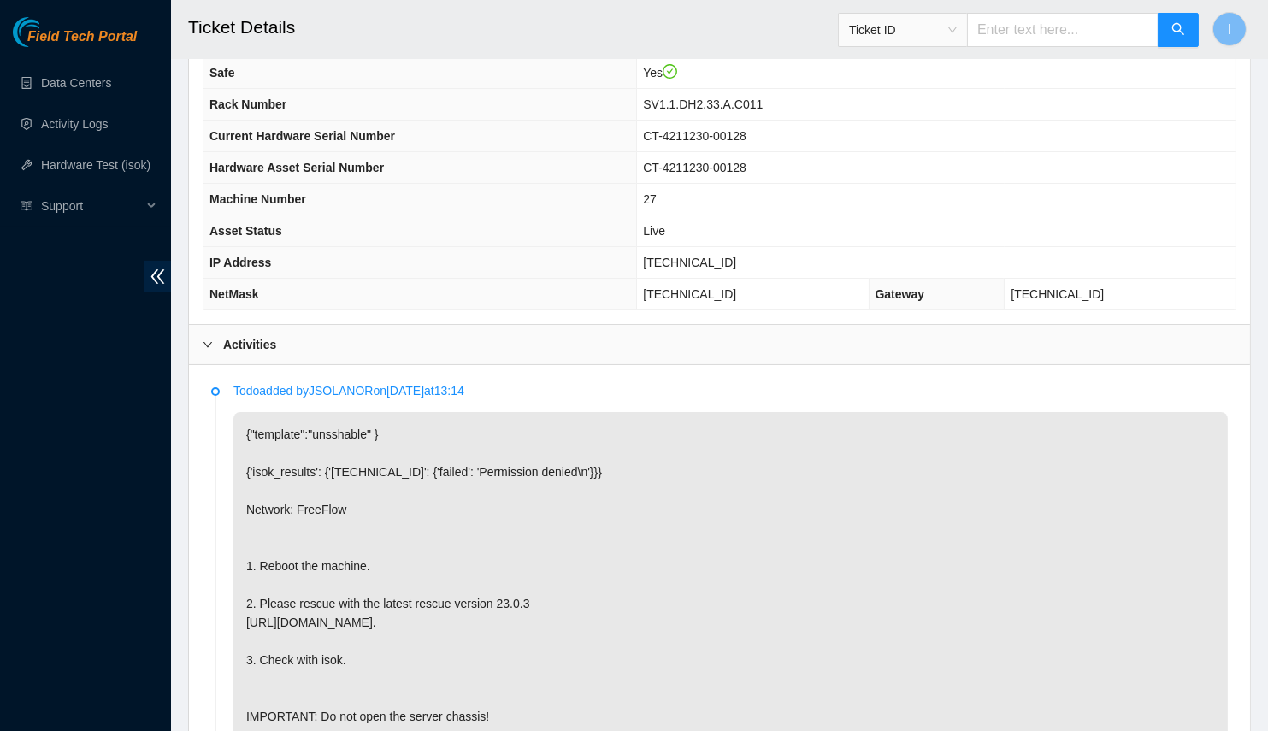
copy span "255.255.255.192"
click at [698, 289] on span "255.255.255.192" at bounding box center [689, 294] width 93 height 14
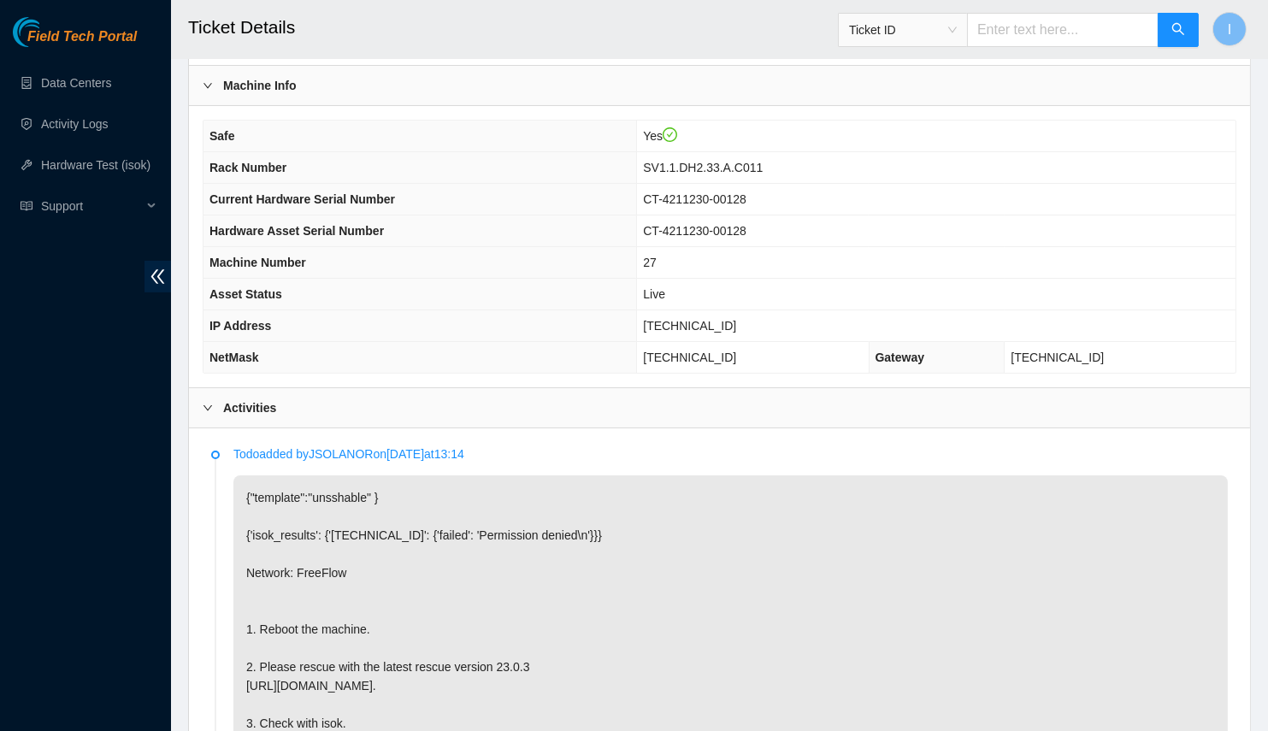
scroll to position [306, 0]
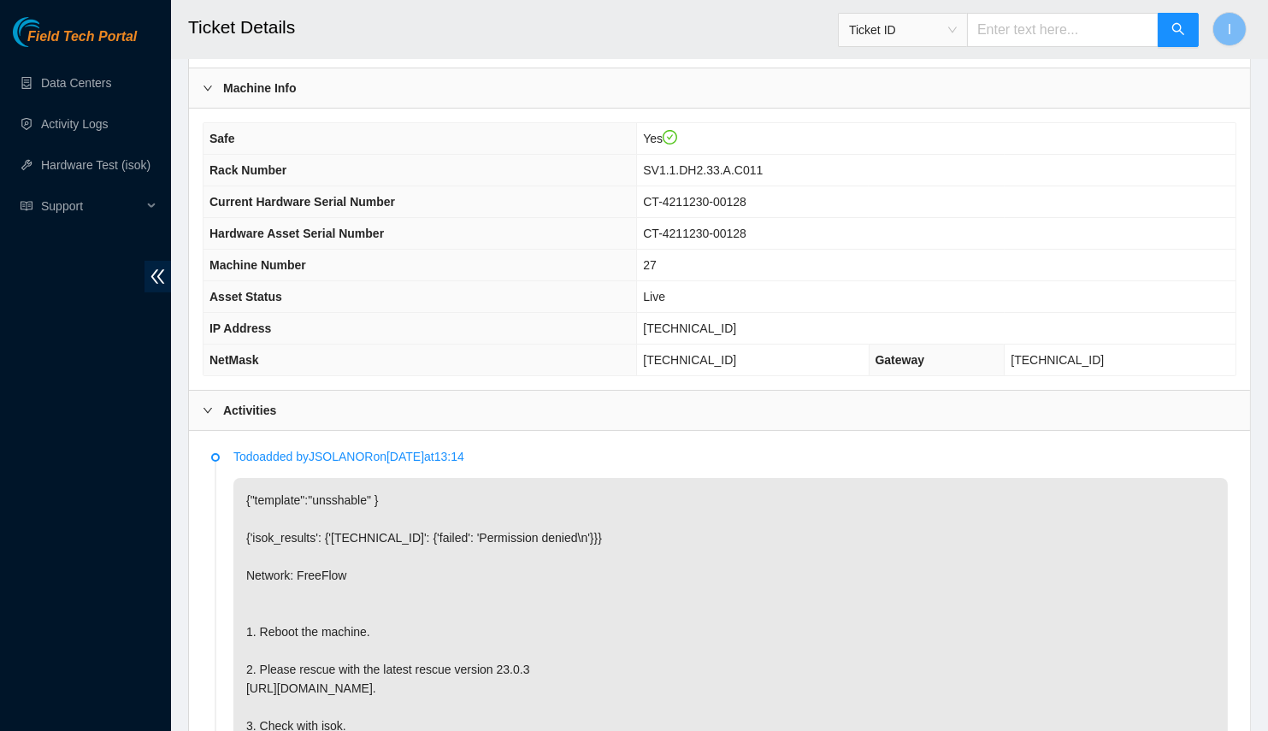
click at [701, 168] on span "SV1.1.DH2.33.A.C011" at bounding box center [703, 170] width 120 height 14
copy span "SV1.1.DH2.33.A.C011"
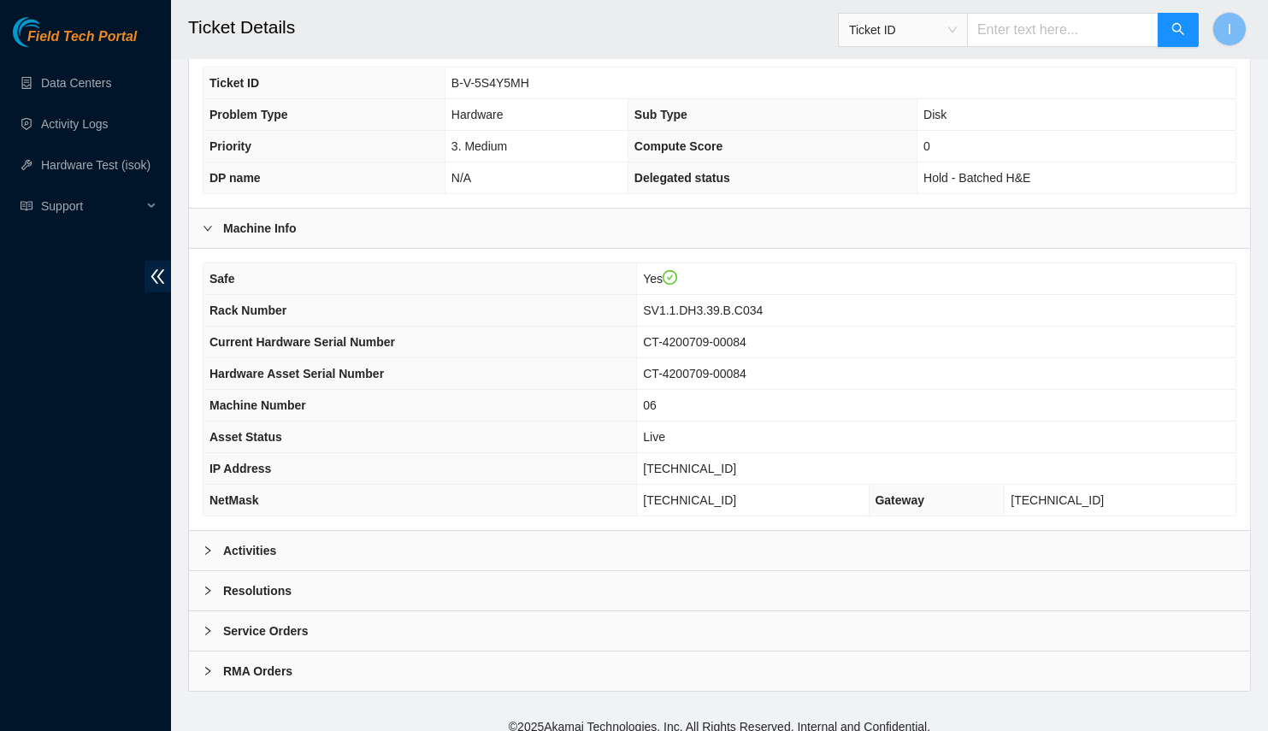
click at [248, 541] on b "Activities" at bounding box center [249, 550] width 53 height 19
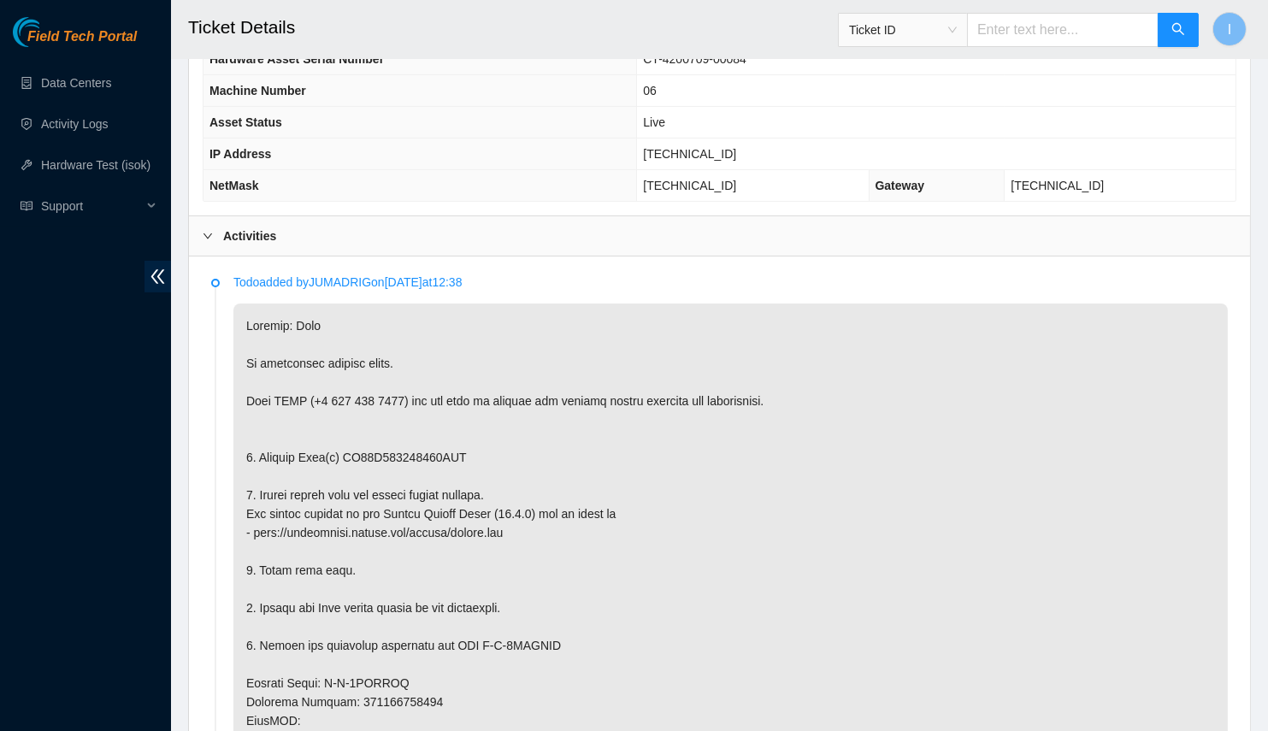
scroll to position [728, 0]
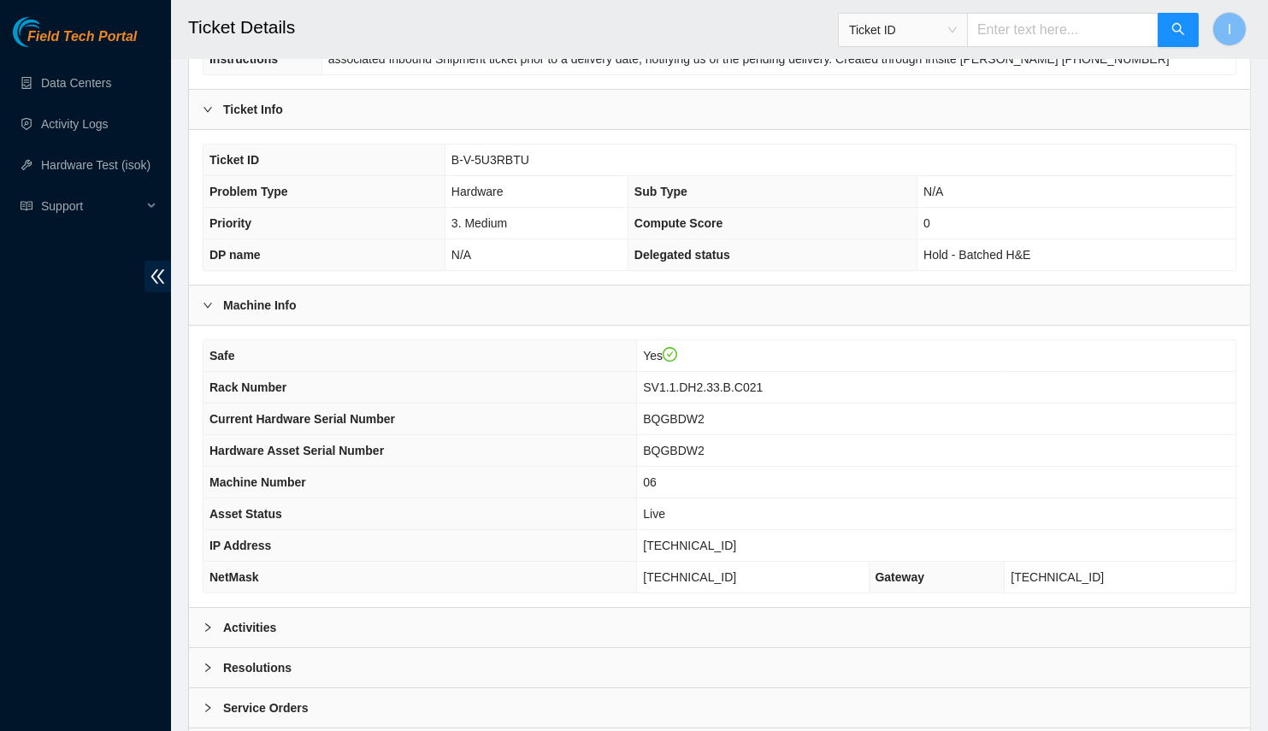
scroll to position [359, 0]
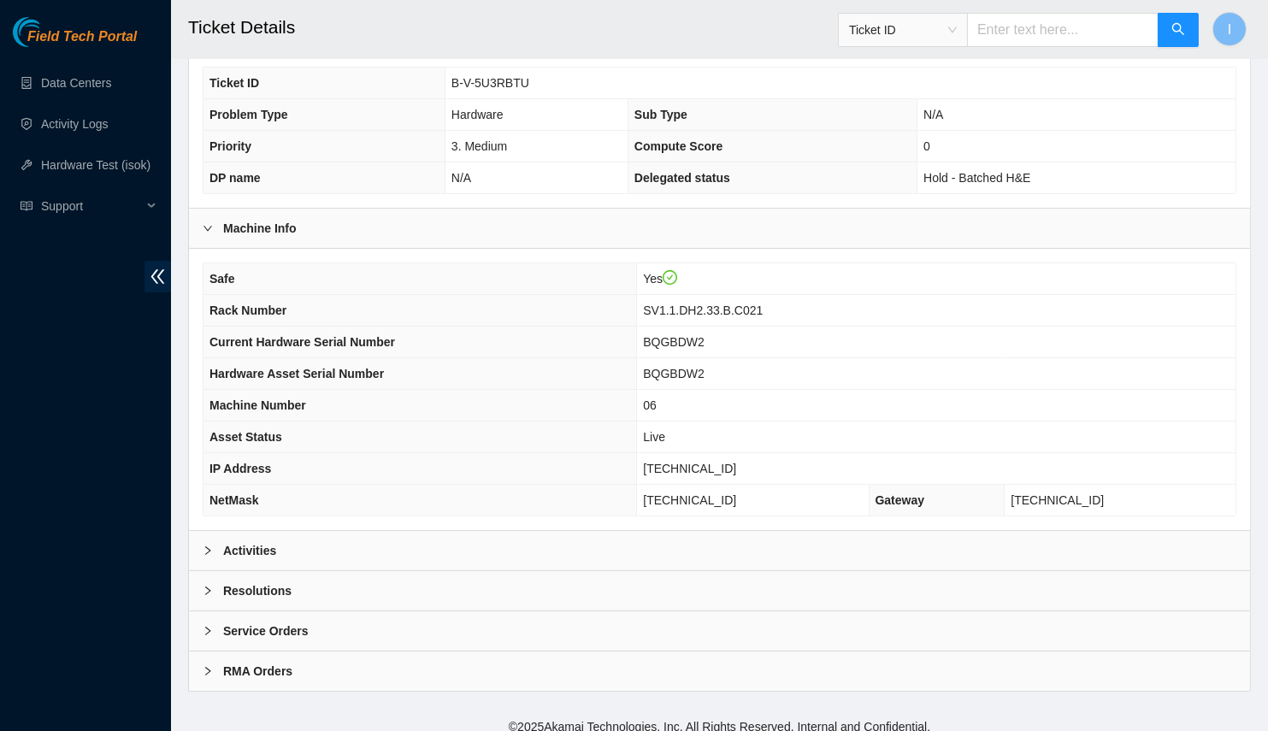
click at [310, 539] on div "Activities" at bounding box center [719, 550] width 1061 height 39
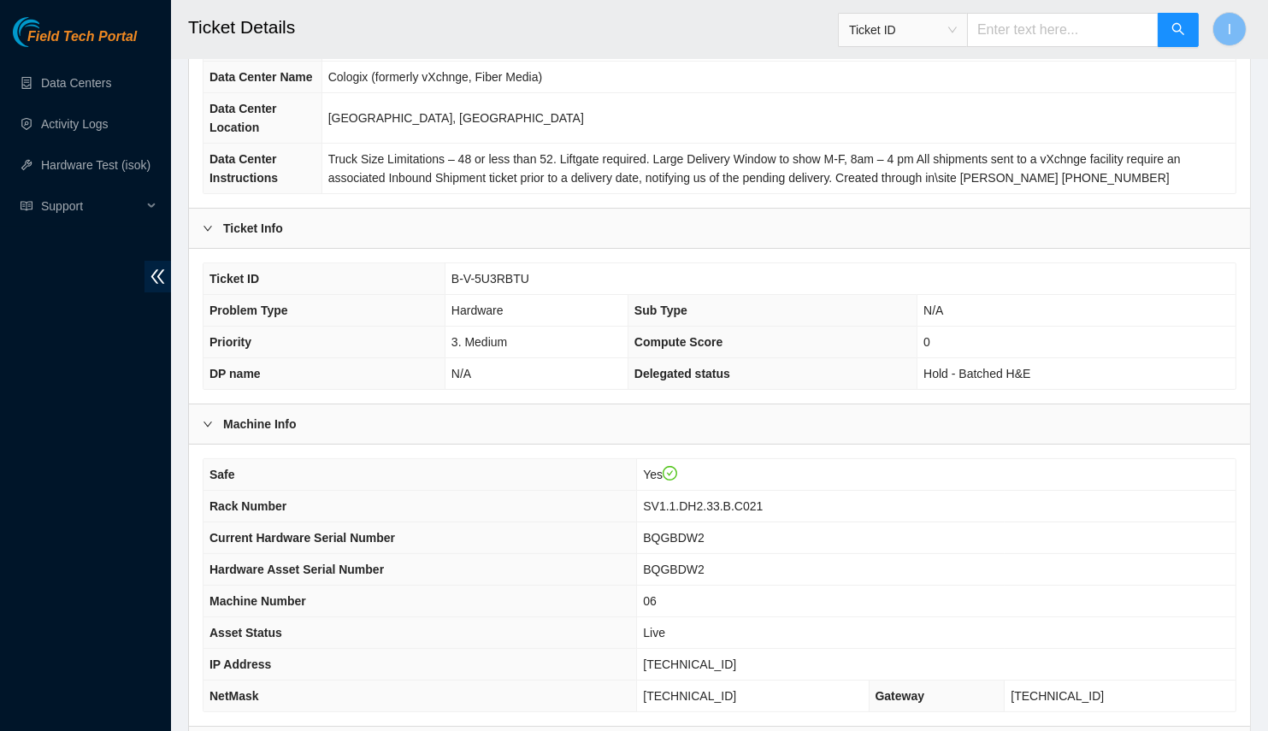
scroll to position [527, 0]
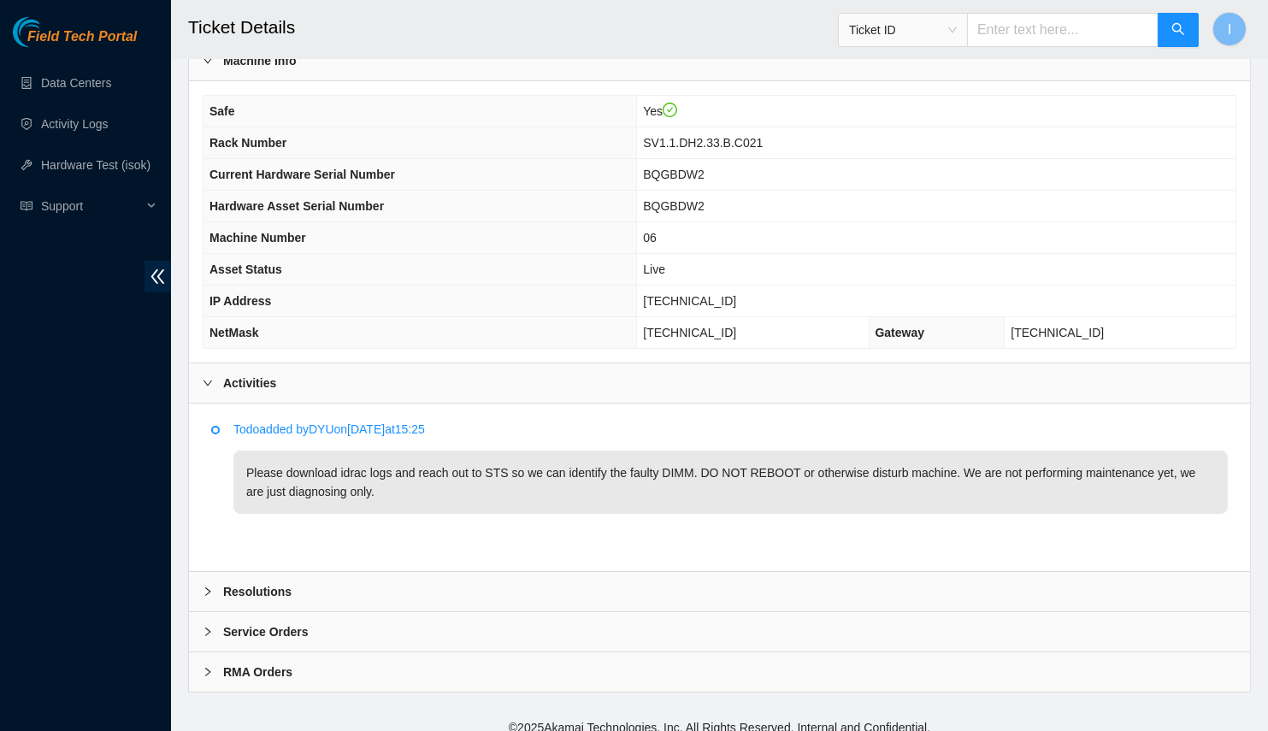
click at [559, 582] on div "Resolutions" at bounding box center [719, 591] width 1061 height 39
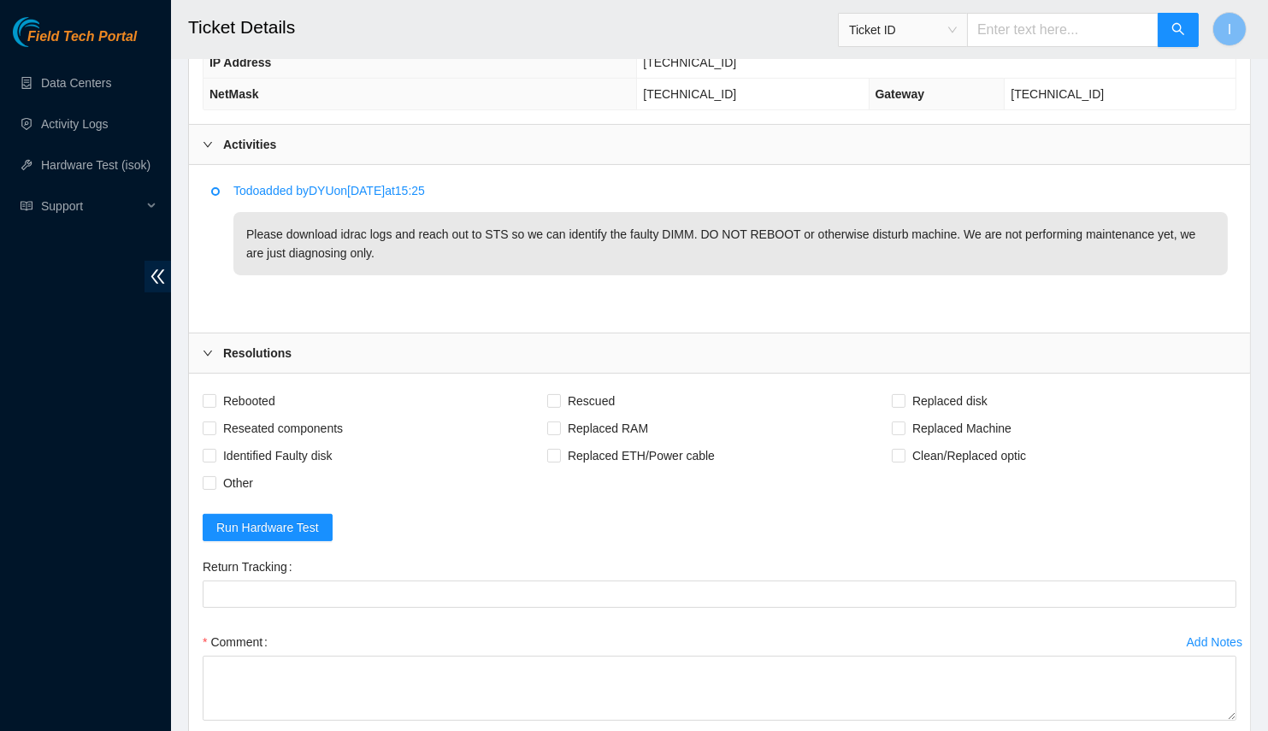
scroll to position [786, 0]
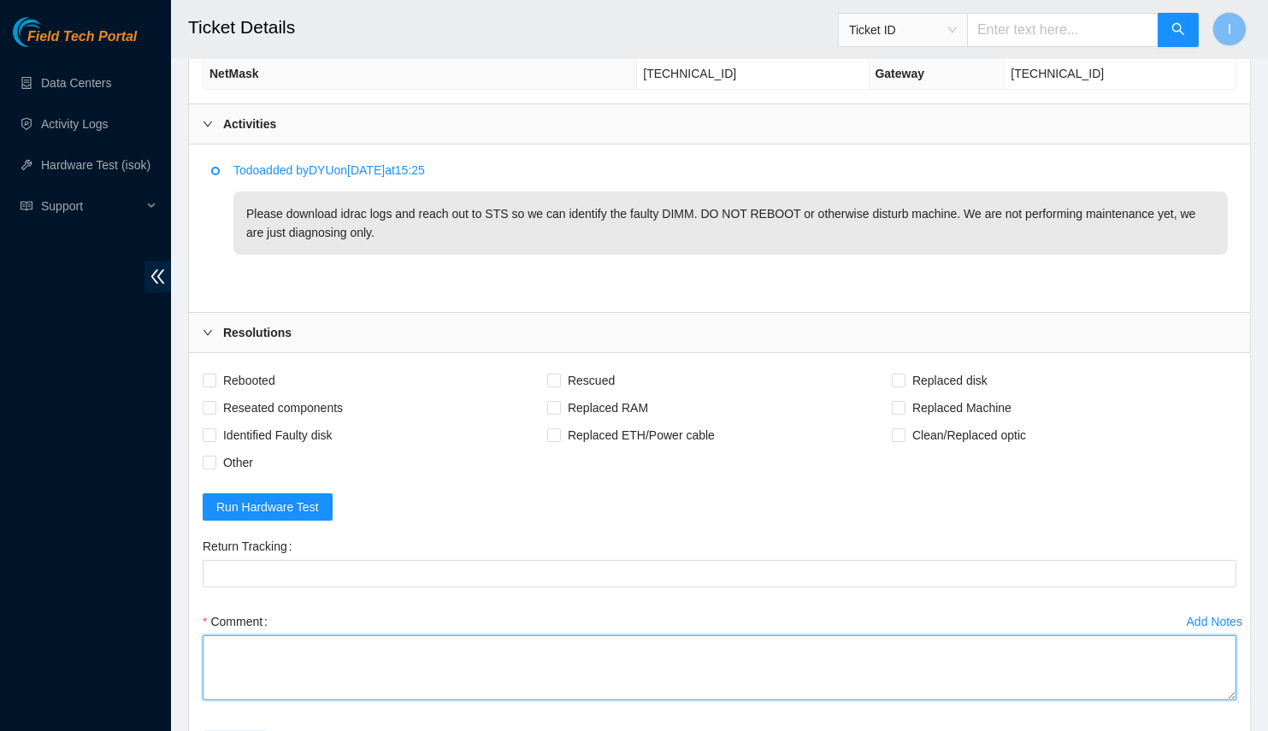
click at [497, 651] on textarea "Comment" at bounding box center [720, 667] width 1034 height 65
paste textarea "DIMM B3 is faulty"
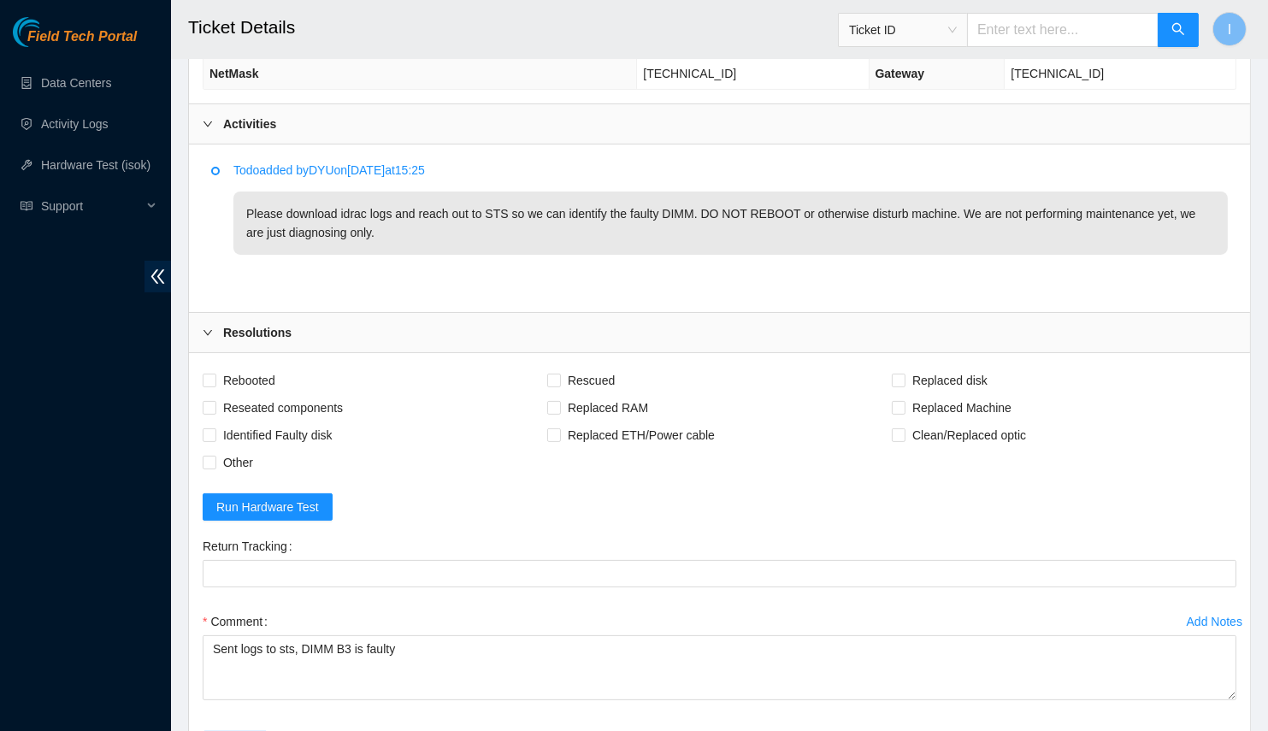
click at [121, 308] on div "Field Tech Portal Data Centers Activity Logs Hardware Test (isok) Support" at bounding box center [85, 374] width 171 height 714
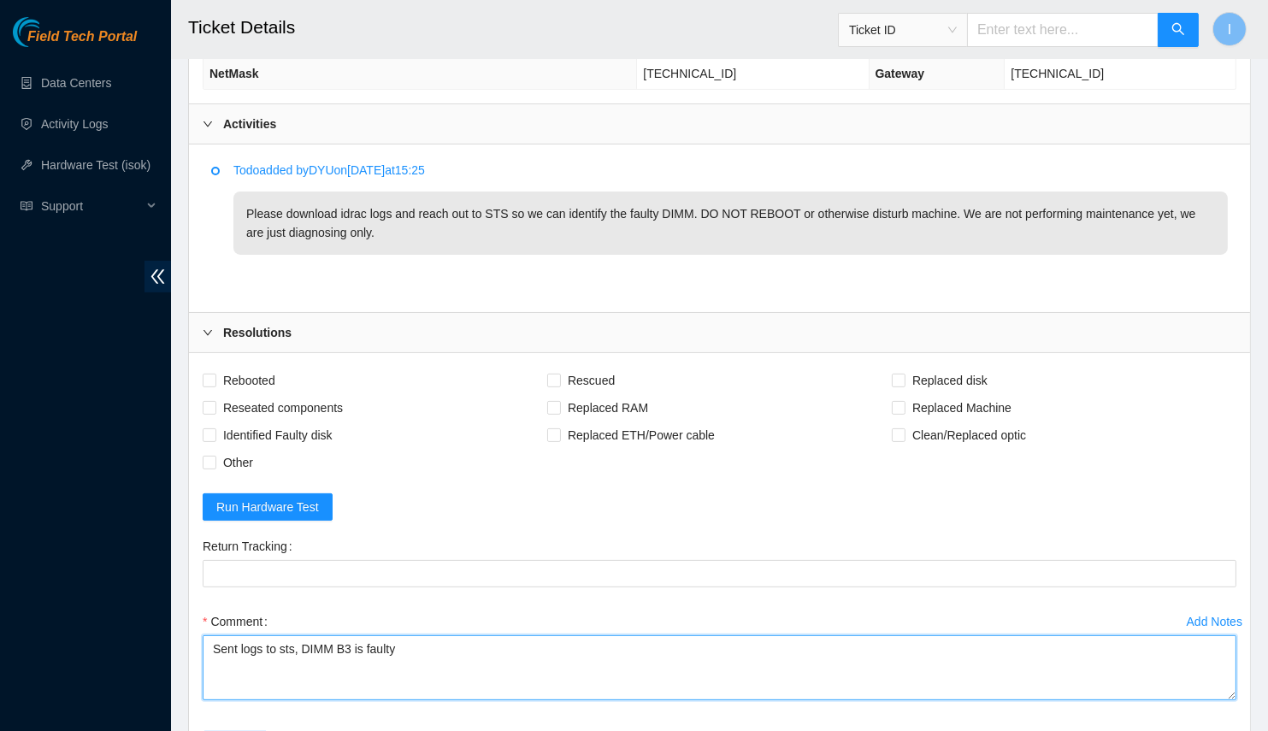
click at [301, 635] on textarea "Sent logs to sts, DIMM B3 is faulty" at bounding box center [720, 667] width 1034 height 65
paste textarea "jsolanor"
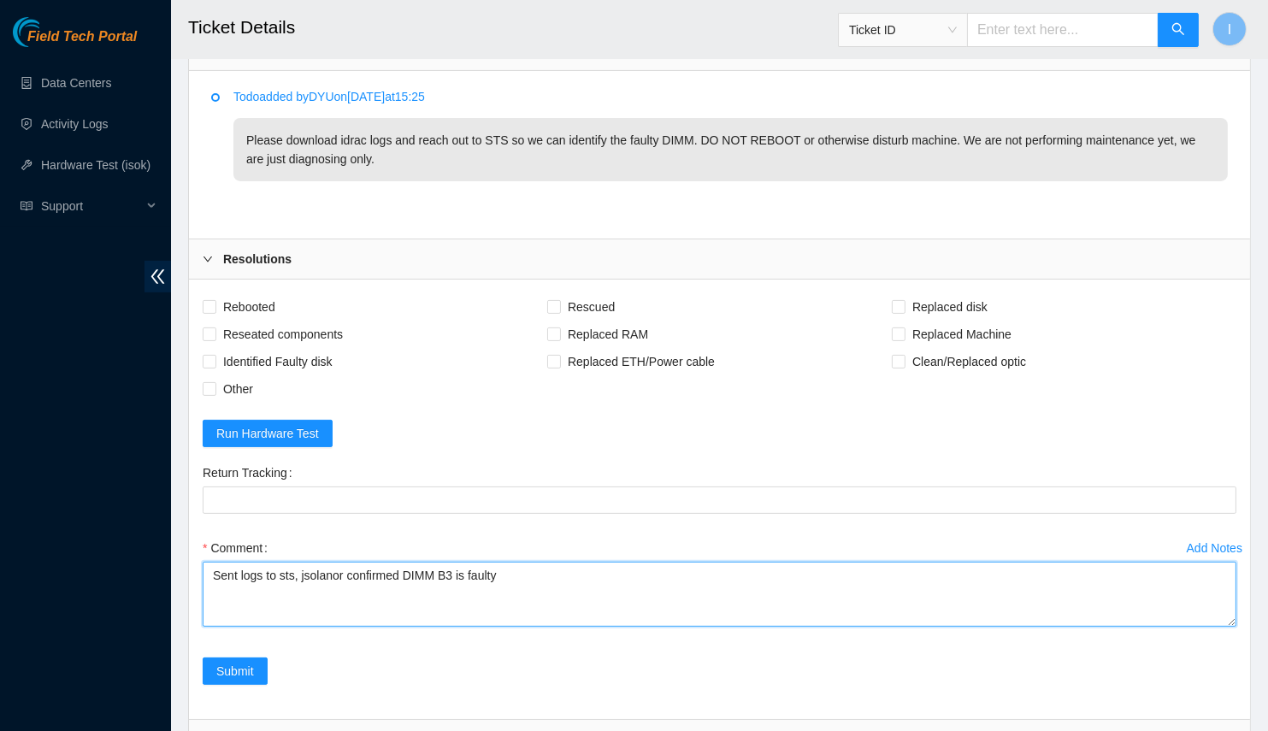
scroll to position [860, 0]
type textarea "Sent logs to sts, jsolanor confirmed DIMM B3 is faulty"
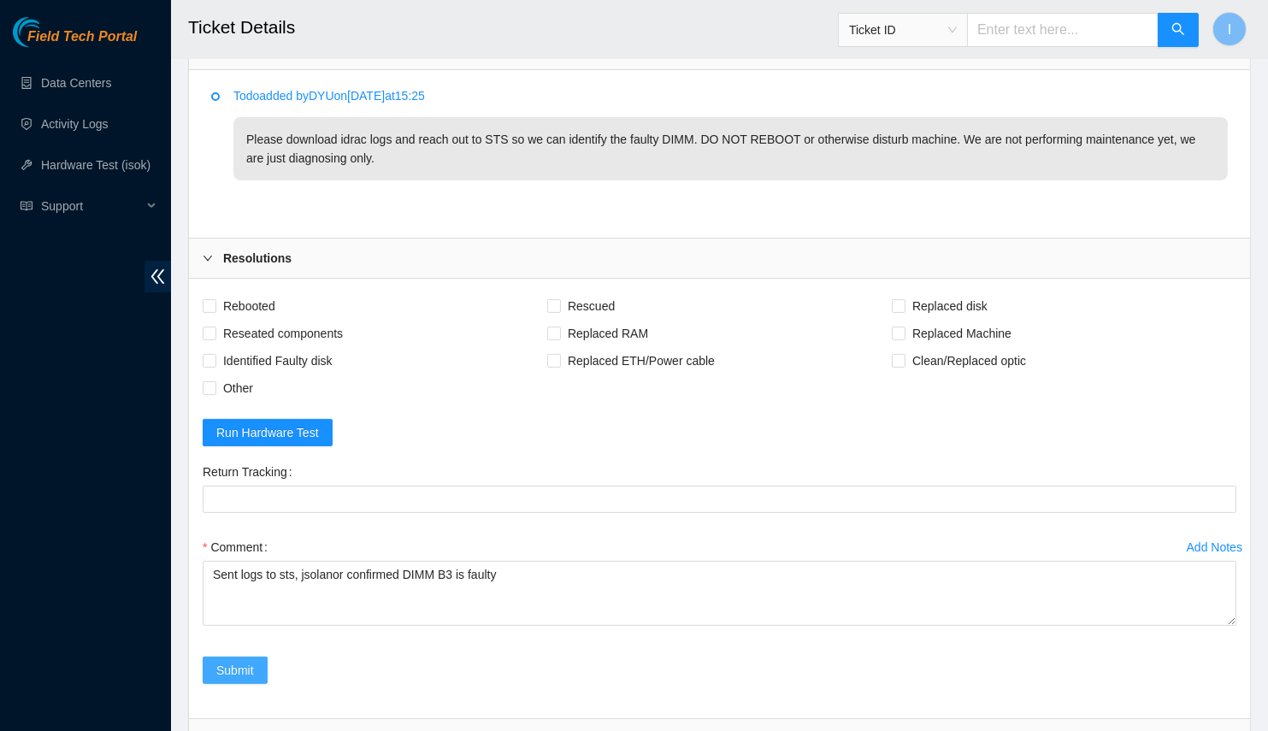
click at [263, 657] on button "Submit" at bounding box center [235, 670] width 65 height 27
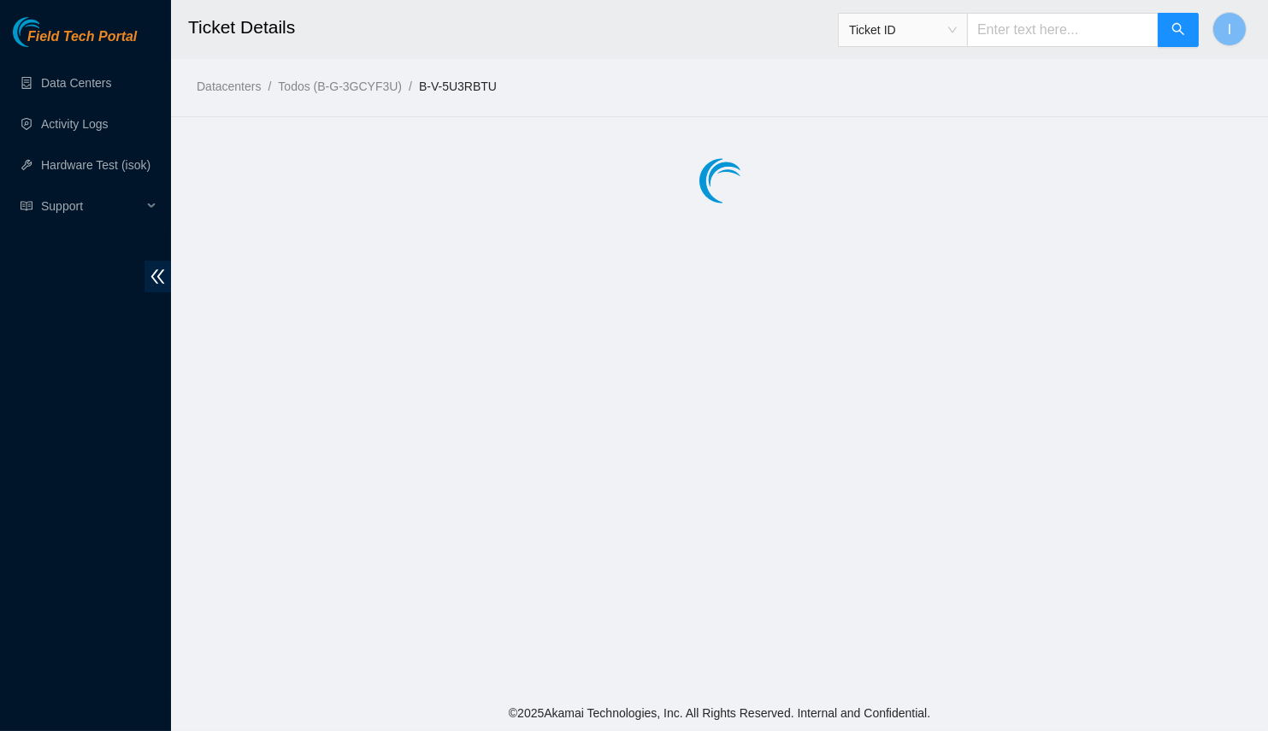
scroll to position [0, 0]
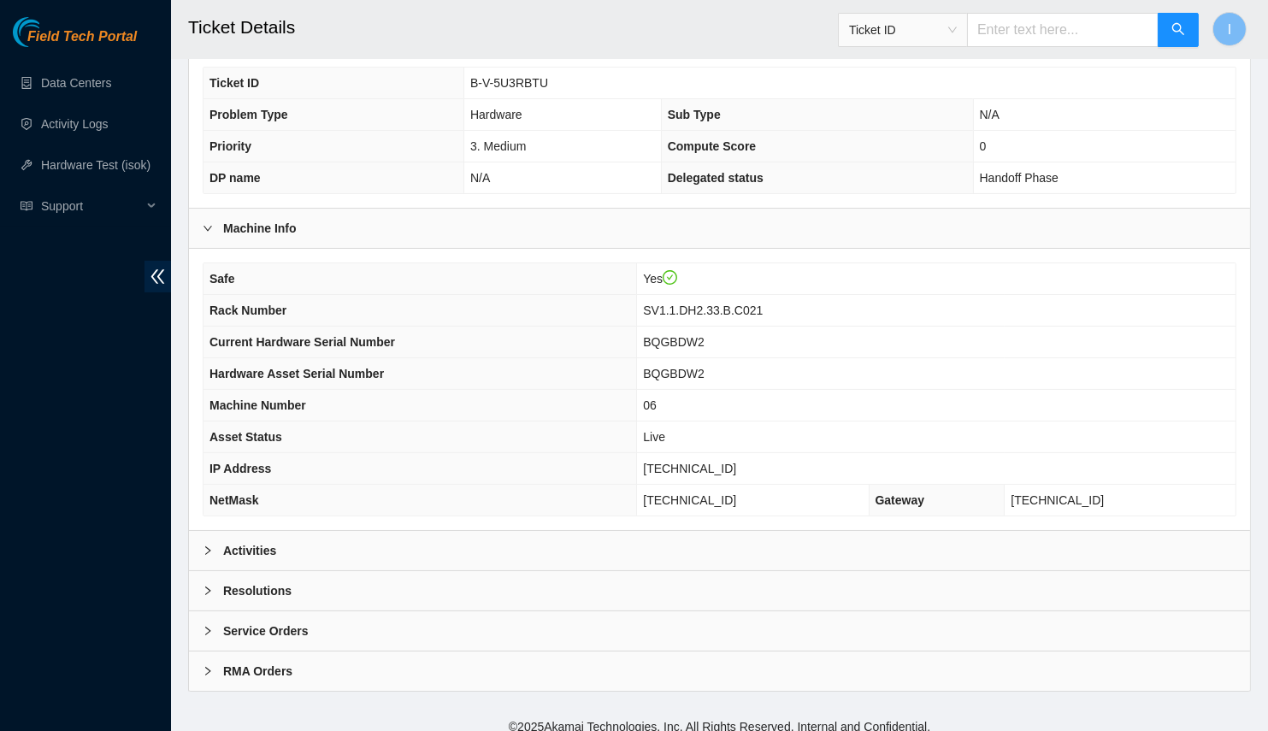
click at [239, 541] on b "Activities" at bounding box center [249, 550] width 53 height 19
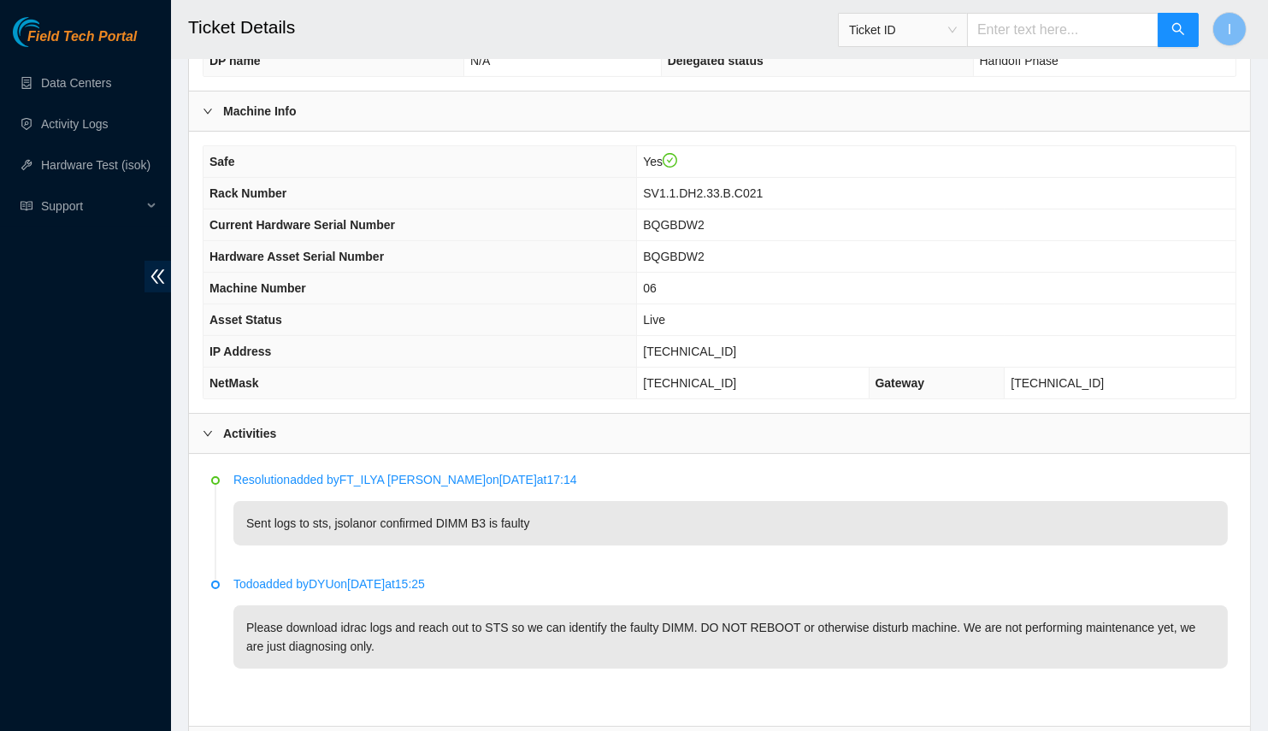
scroll to position [515, 0]
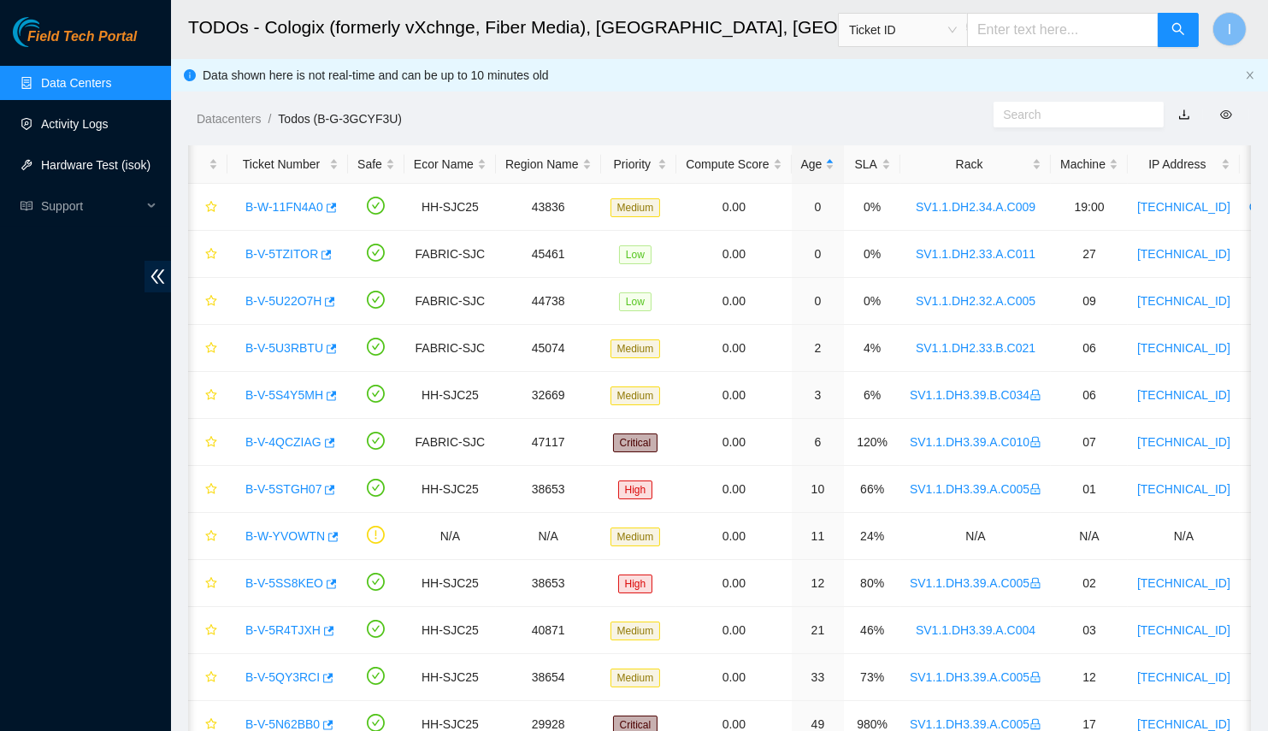
scroll to position [17, 0]
click at [109, 129] on link "Activity Logs" at bounding box center [75, 124] width 68 height 14
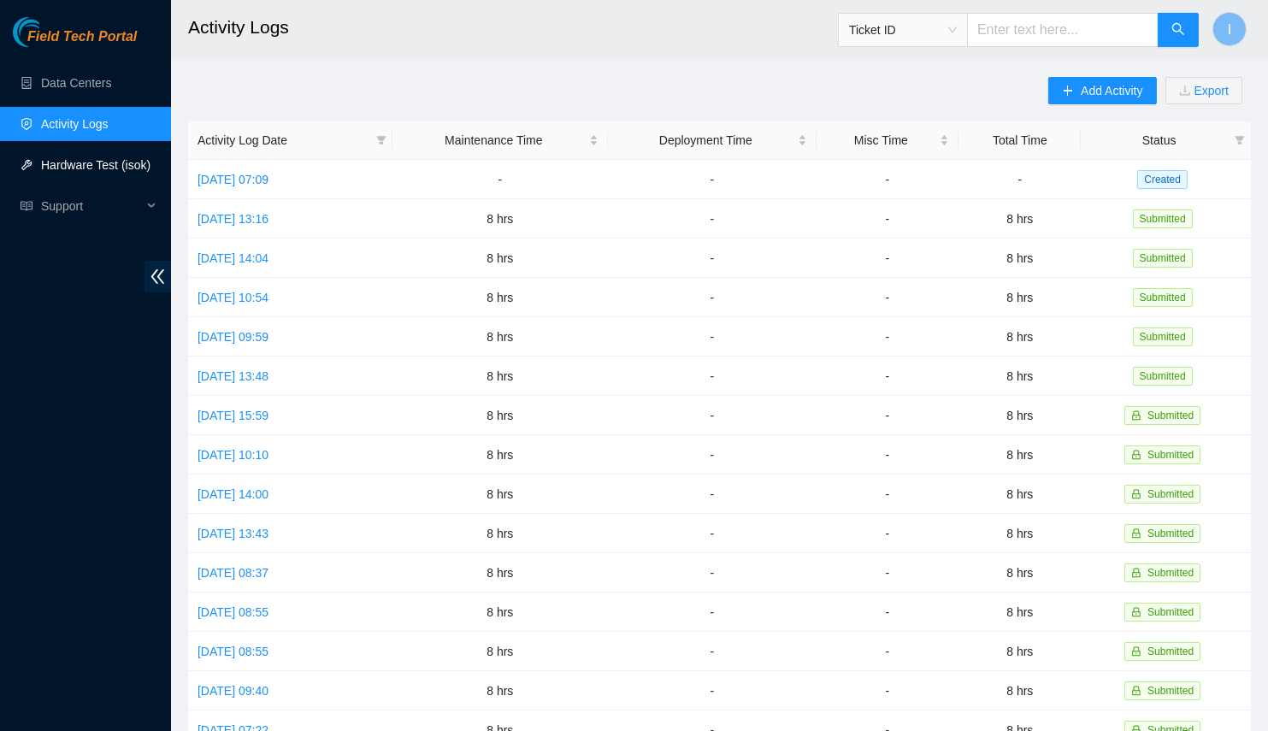
click at [61, 165] on link "Hardware Test (isok)" at bounding box center [95, 165] width 109 height 14
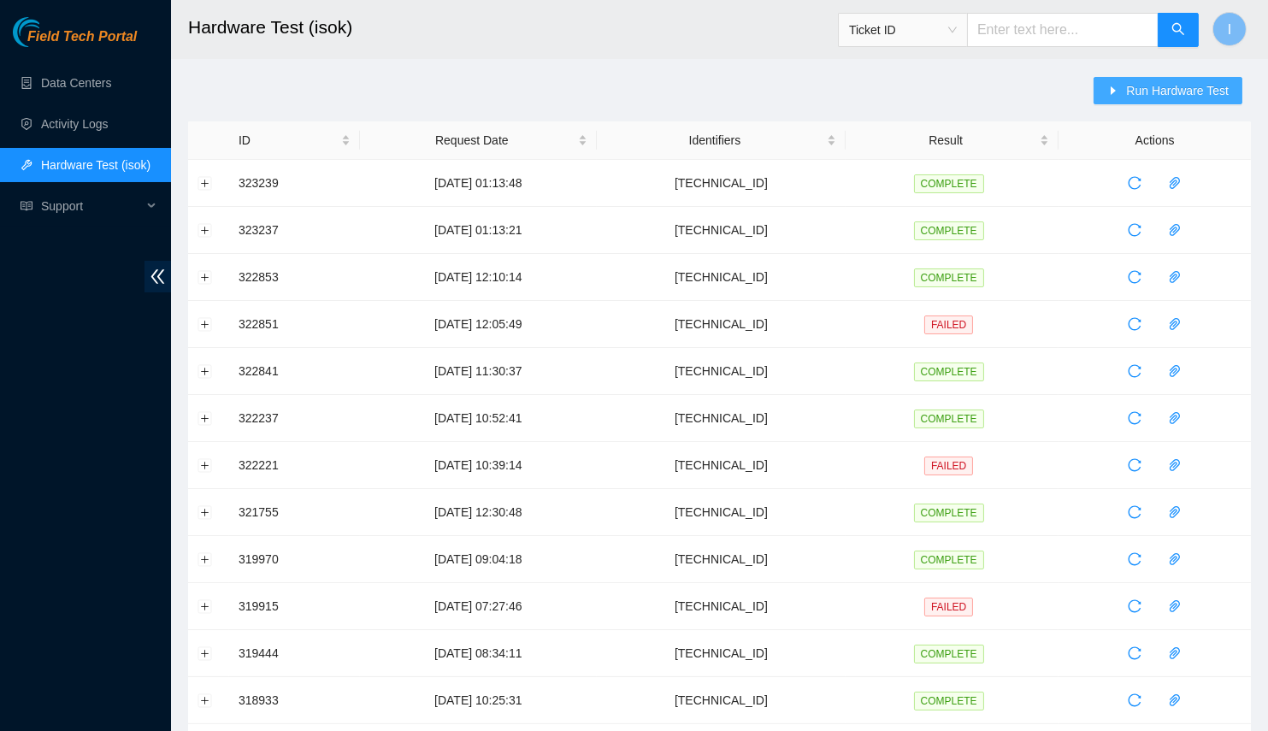
click at [1195, 87] on span "Run Hardware Test" at bounding box center [1177, 90] width 103 height 19
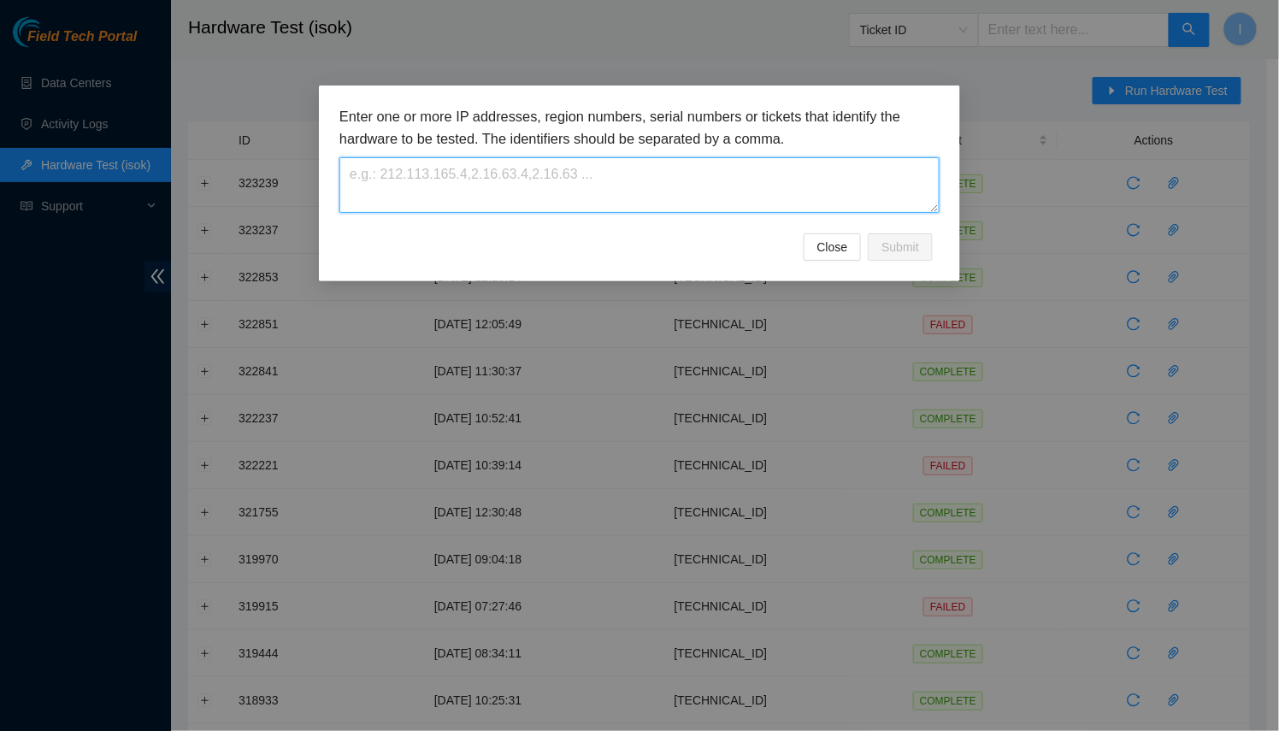
paste textarea "23.213.178.160"
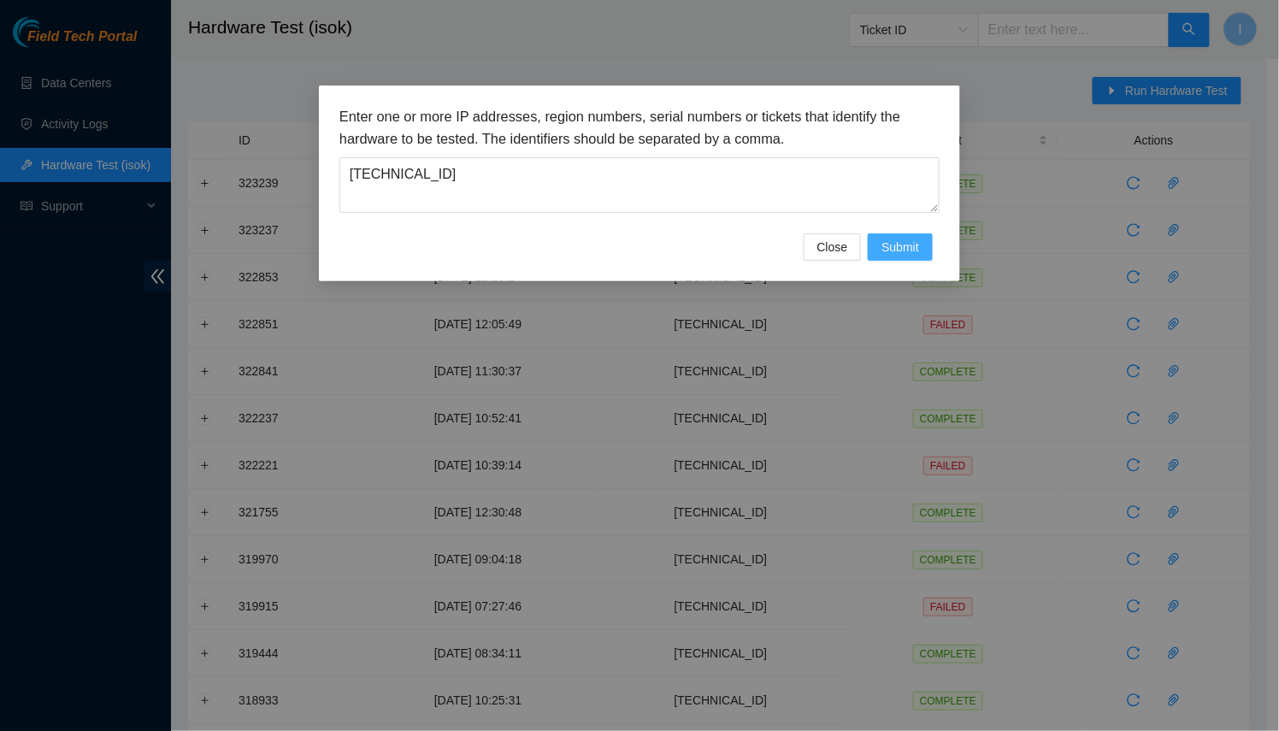
click at [904, 257] on button "Submit" at bounding box center [900, 246] width 65 height 27
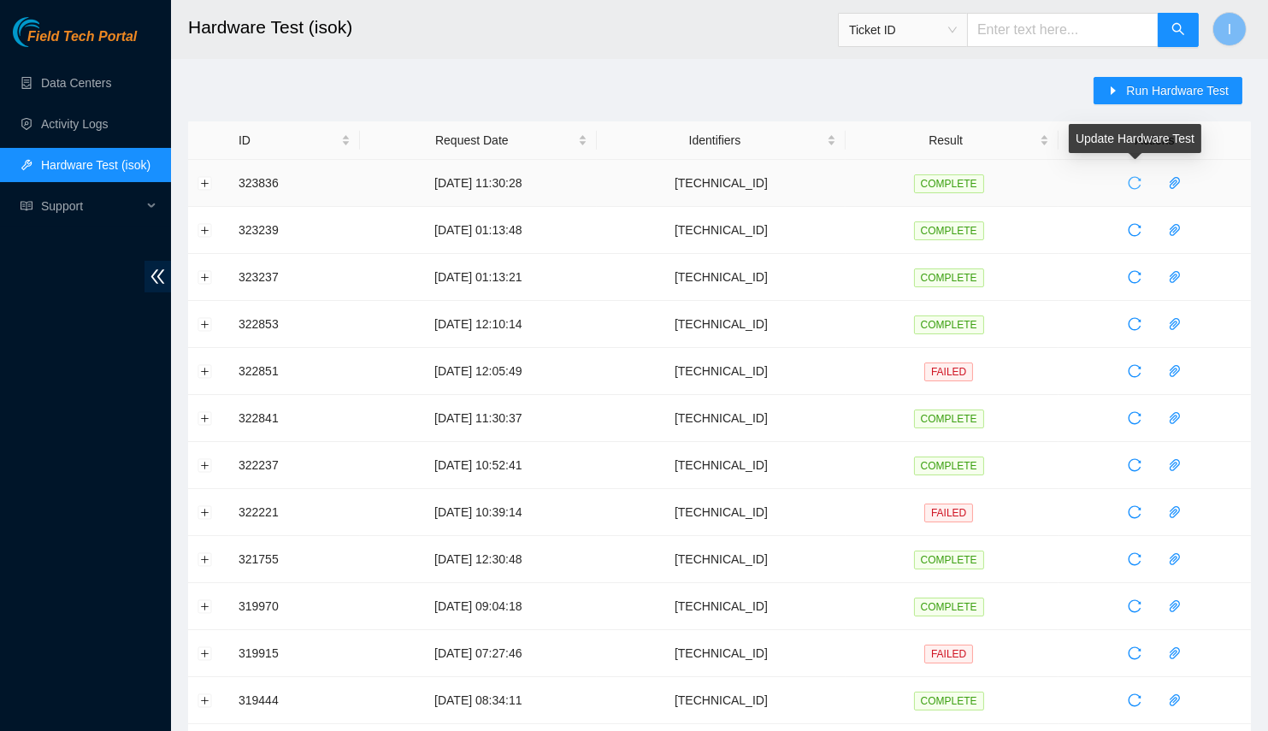
click at [1132, 182] on icon "reload" at bounding box center [1135, 183] width 14 height 14
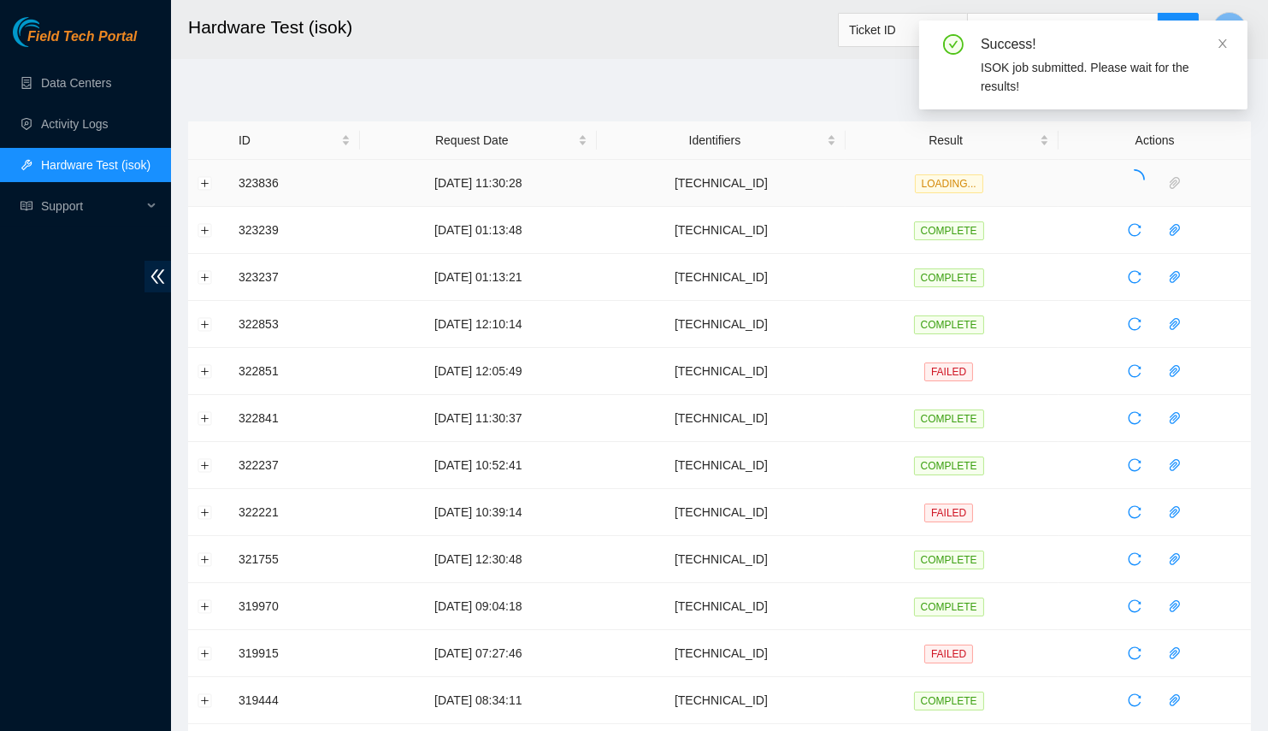
click at [752, 179] on td "23.213.178.160" at bounding box center [721, 183] width 249 height 47
copy td "23.213.178.160"
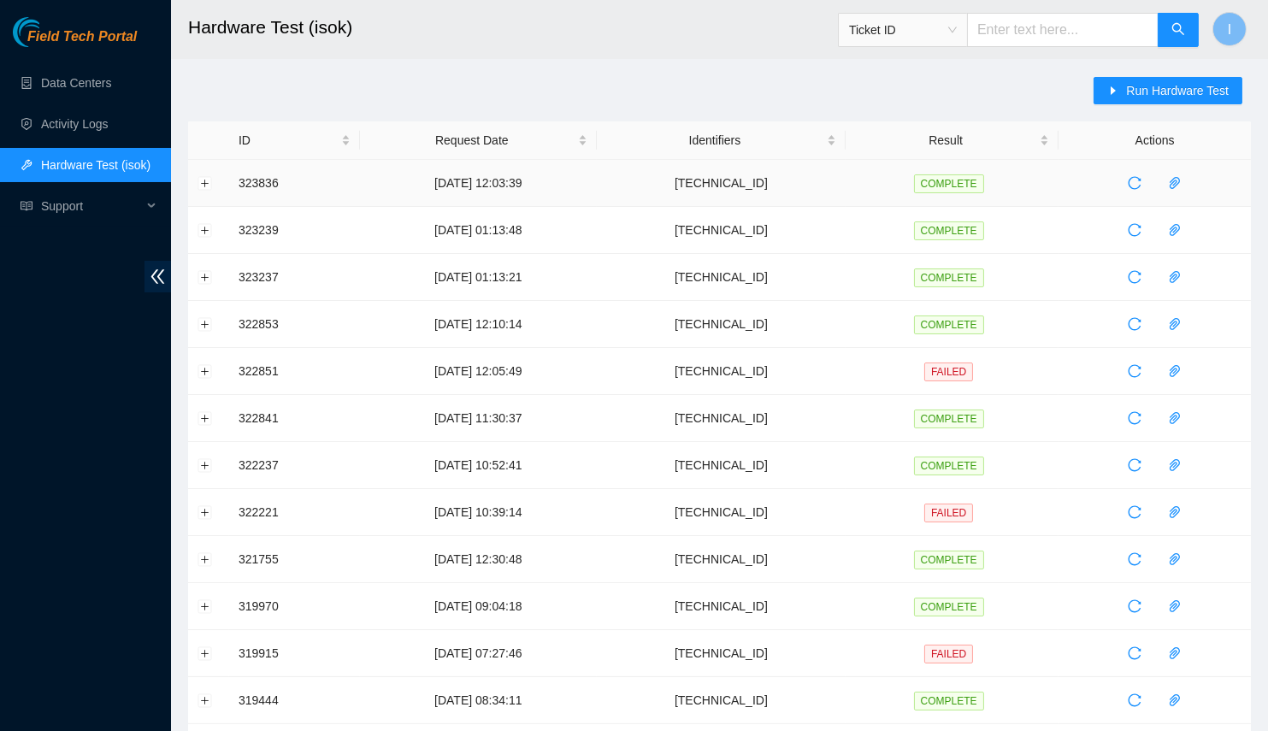
click at [198, 172] on td at bounding box center [208, 183] width 41 height 47
click at [202, 178] on button "Expand row" at bounding box center [205, 183] width 14 height 14
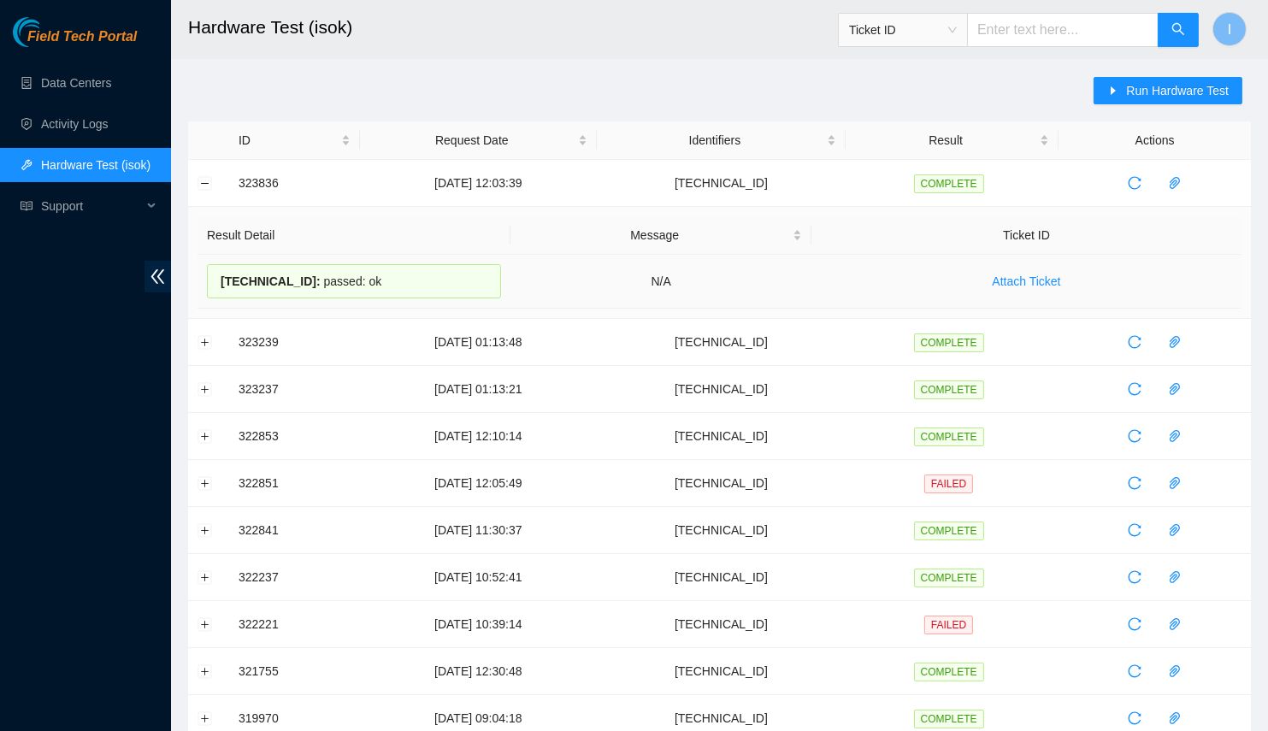
drag, startPoint x: 215, startPoint y: 281, endPoint x: 430, endPoint y: 264, distance: 215.3
click at [430, 264] on div "23.213.178.160 : passed: ok" at bounding box center [354, 281] width 294 height 34
copy div "23.213.178.160 : passed: ok"
click at [1121, 78] on button "Run Hardware Test" at bounding box center [1168, 90] width 149 height 27
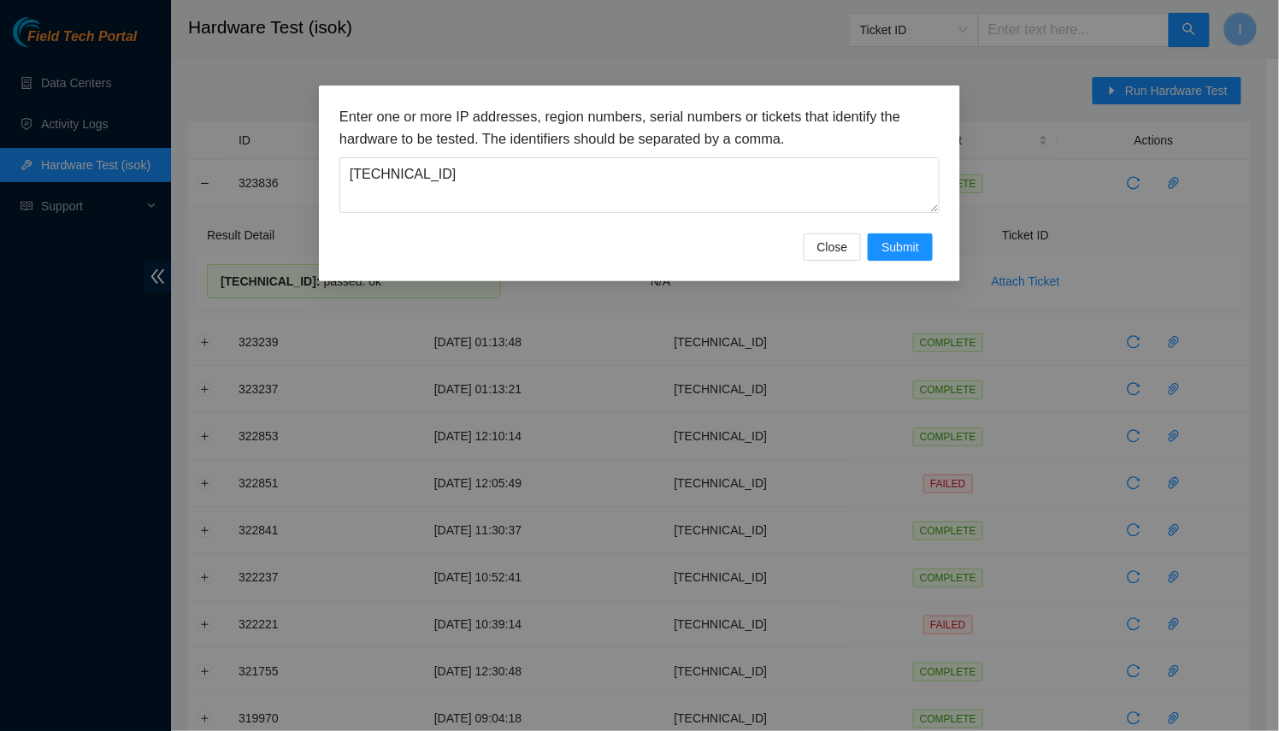
click at [725, 218] on div "Enter one or more IP addresses, region numbers, serial numbers or tickets that …" at bounding box center [639, 169] width 600 height 127
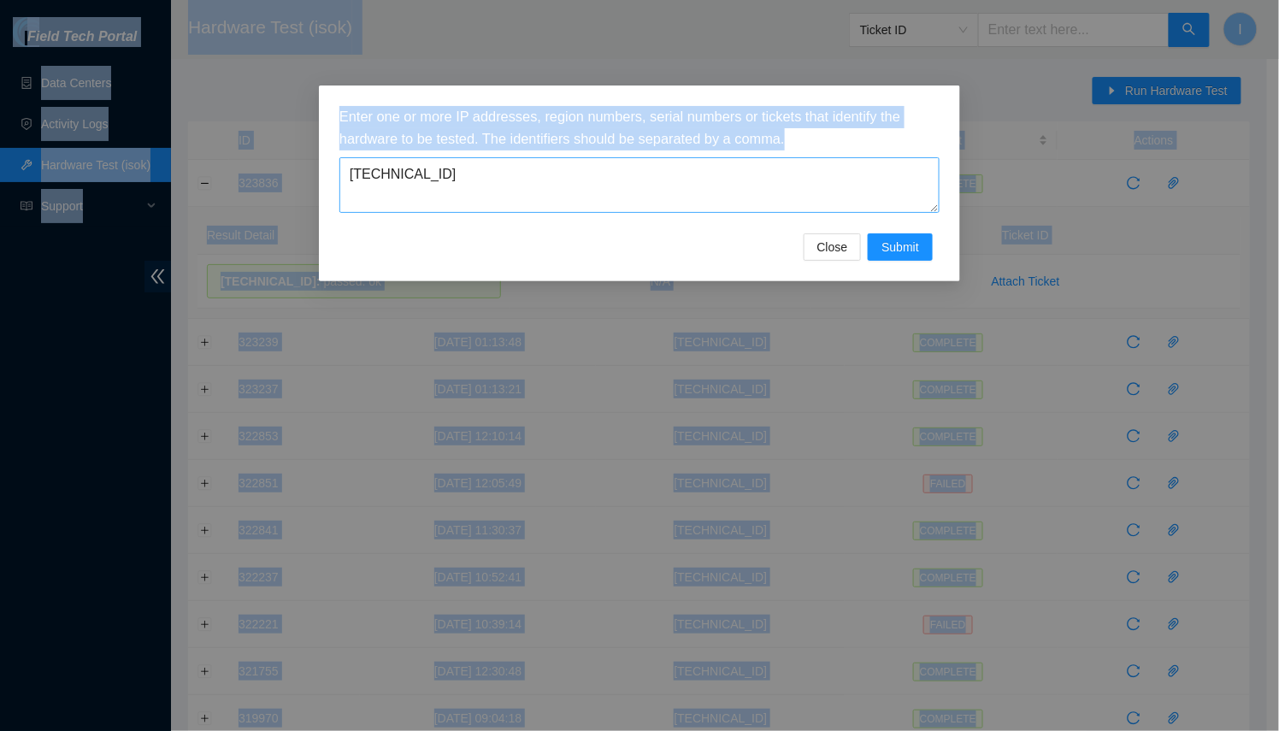
click at [751, 192] on textarea "23.213.178.160" at bounding box center [639, 185] width 600 height 56
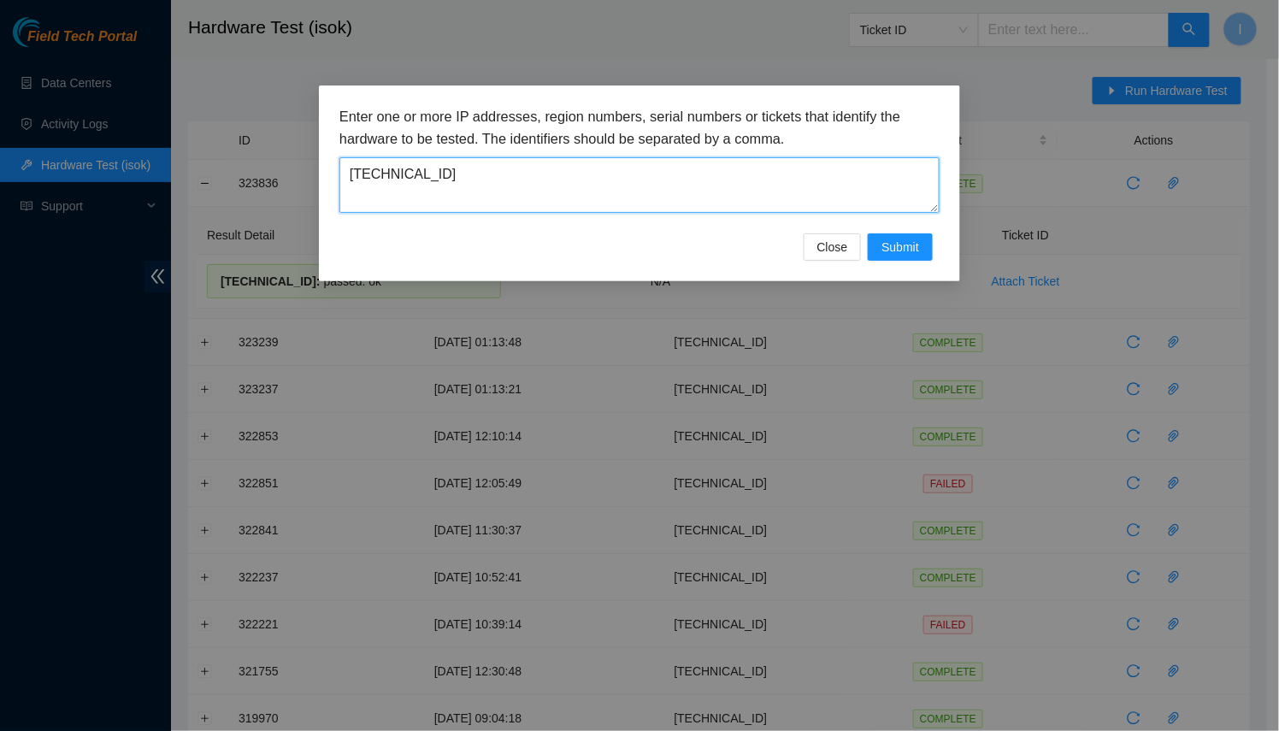
paste textarea "67.78.204"
type textarea "23.67.78.204"
click at [914, 242] on span "Submit" at bounding box center [901, 247] width 38 height 19
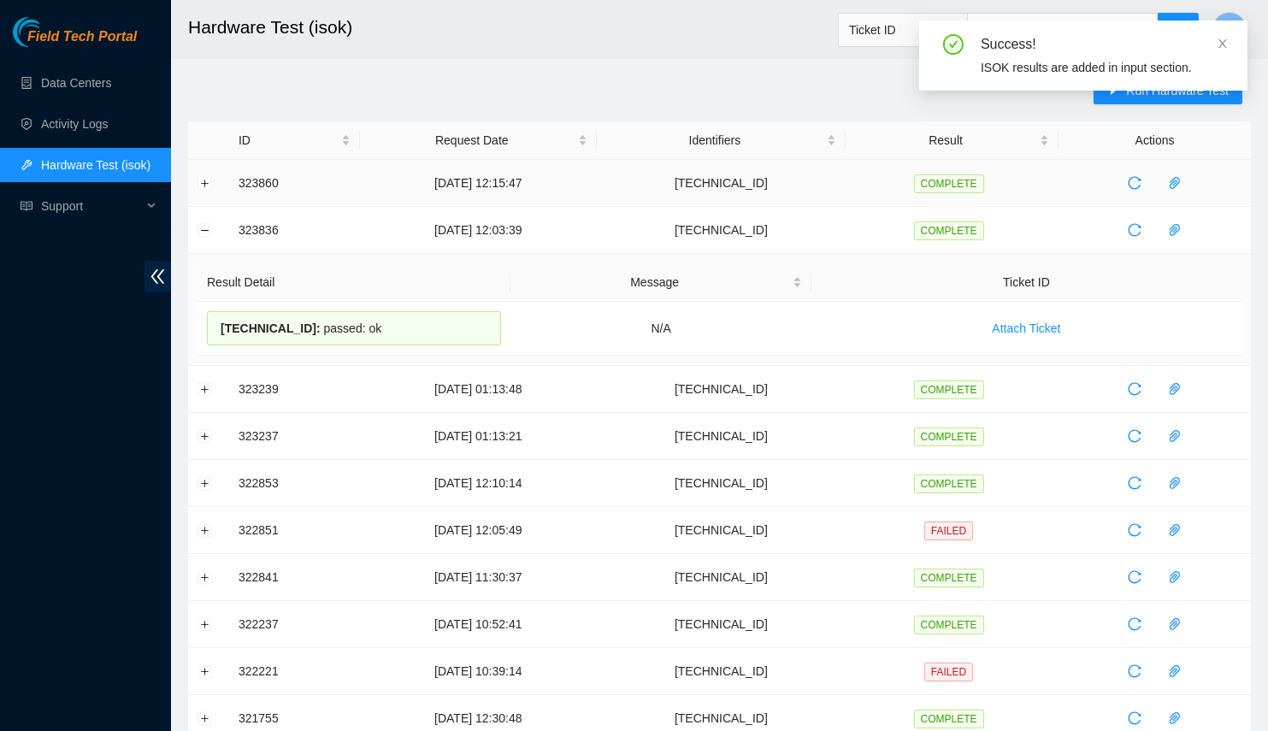
click at [215, 186] on td at bounding box center [208, 183] width 41 height 47
click at [201, 180] on button "Expand row" at bounding box center [205, 183] width 14 height 14
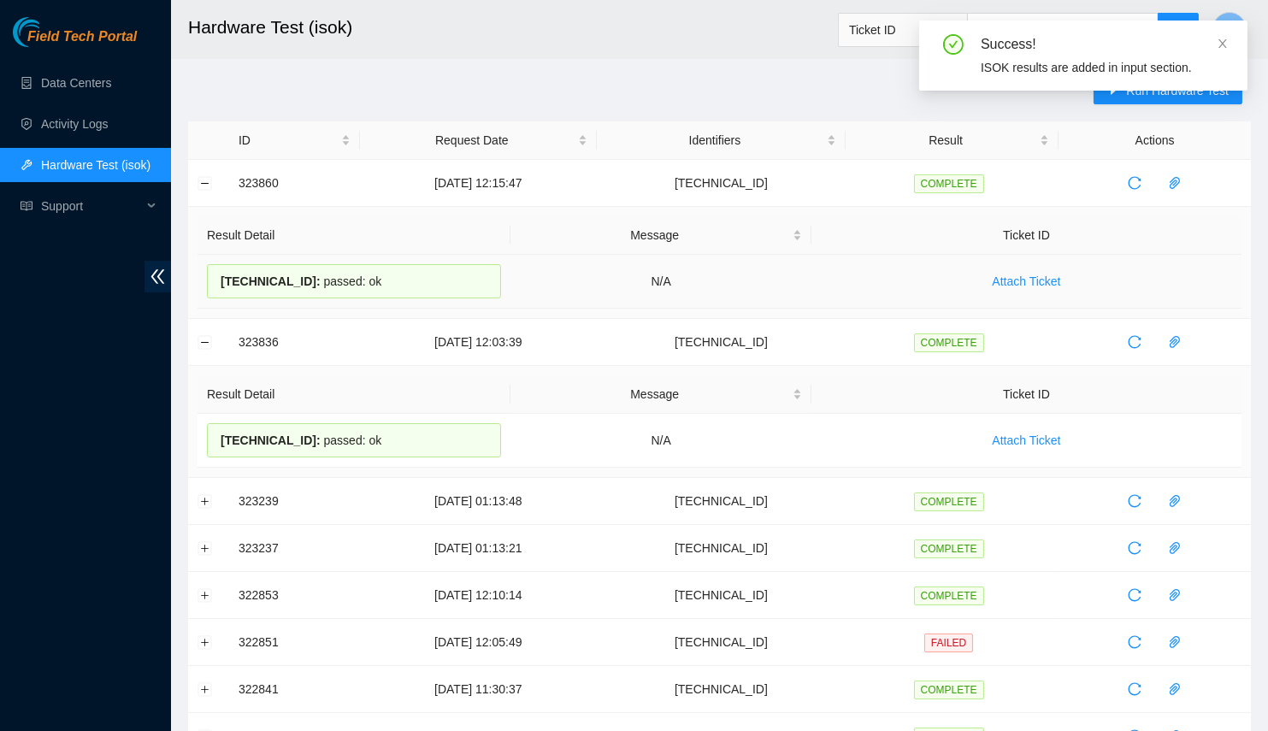
click at [260, 274] on span "23.67.78.204 :" at bounding box center [271, 281] width 100 height 14
click at [259, 274] on span "23.67.78.204 :" at bounding box center [271, 281] width 100 height 14
copy span "23.67.78.204"
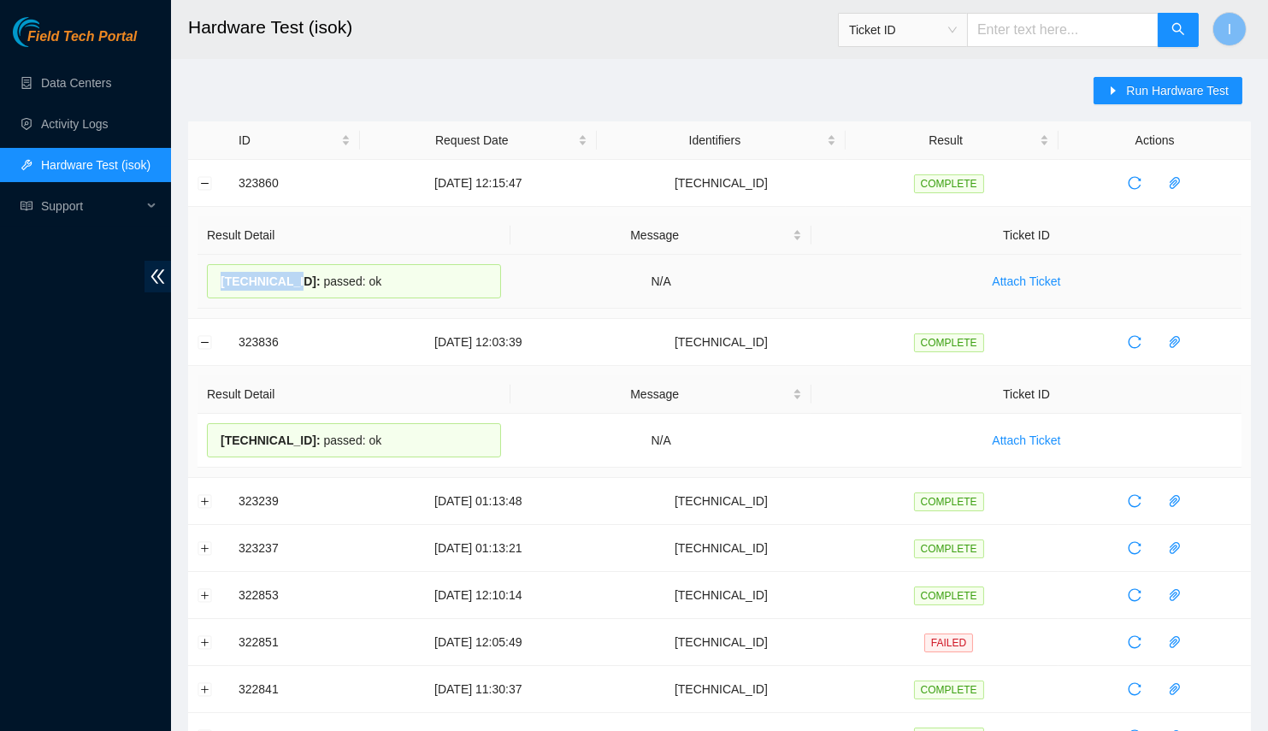
drag, startPoint x: 372, startPoint y: 287, endPoint x: 230, endPoint y: 292, distance: 142.0
click at [231, 292] on div "23.67.78.204 : passed: ok" at bounding box center [354, 281] width 294 height 34
click at [238, 279] on span "23.67.78.204 :" at bounding box center [271, 281] width 100 height 14
click at [225, 280] on span "23.67.78.204 :" at bounding box center [271, 281] width 100 height 14
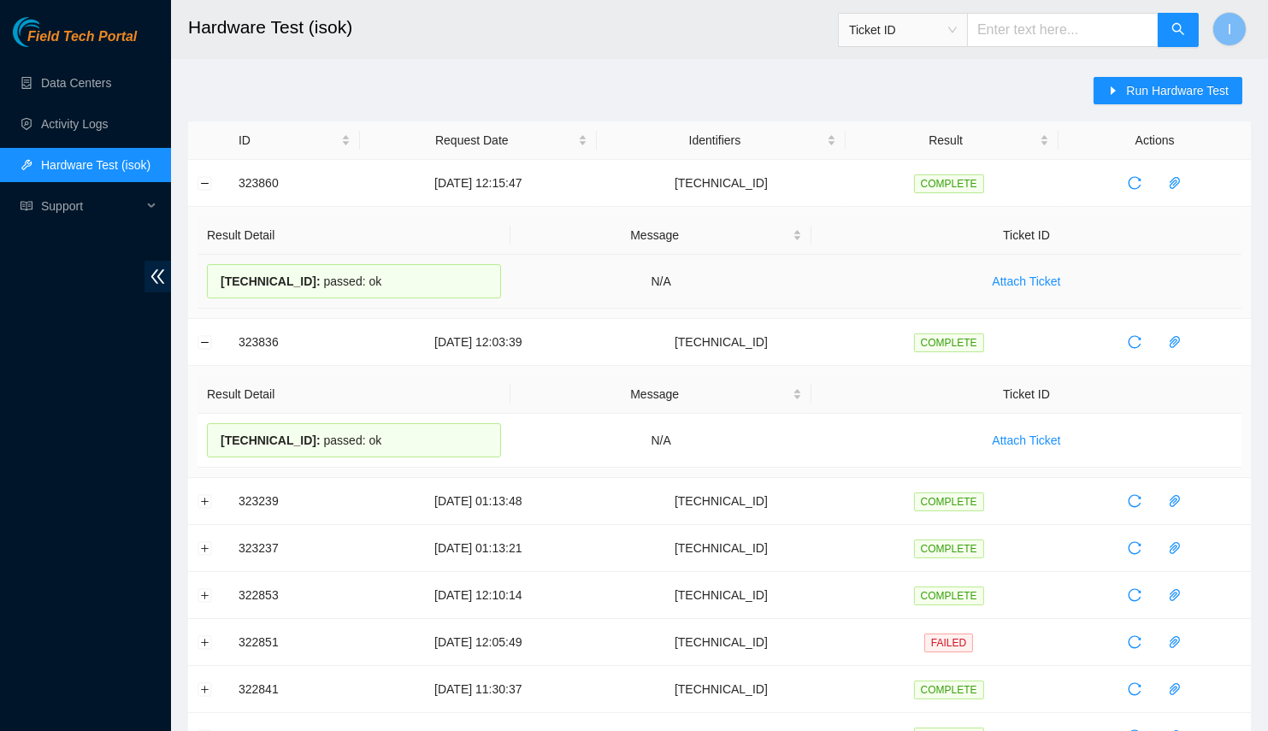
drag, startPoint x: 225, startPoint y: 280, endPoint x: 400, endPoint y: 295, distance: 175.9
click at [400, 295] on div "23.67.78.204 : passed: ok" at bounding box center [354, 281] width 294 height 34
copy div "23.67.78.204 : passed: ok"
